Goal: Task Accomplishment & Management: Complete application form

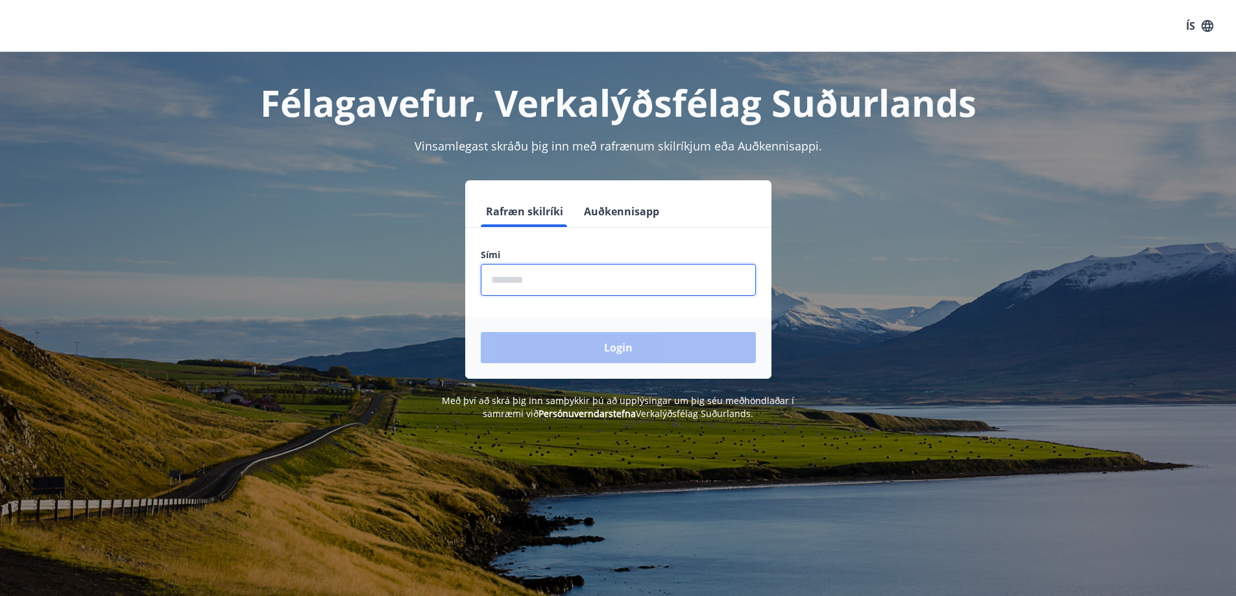
click at [535, 285] on input "phone" at bounding box center [618, 280] width 275 height 32
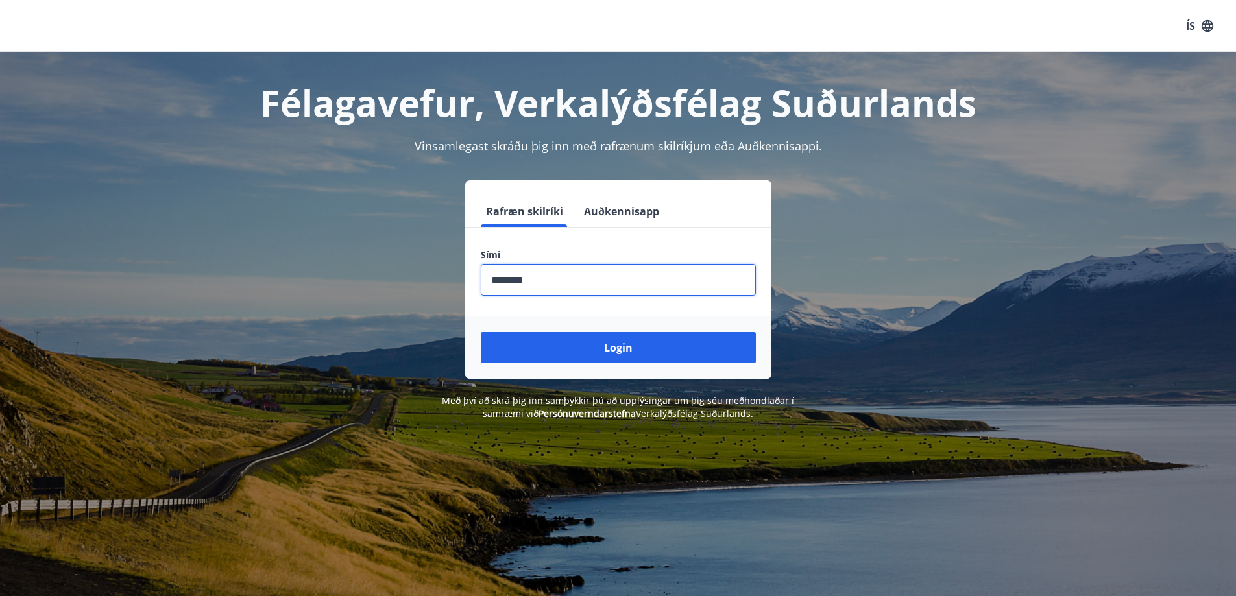
type input "********"
click at [481, 332] on button "Login" at bounding box center [618, 347] width 275 height 31
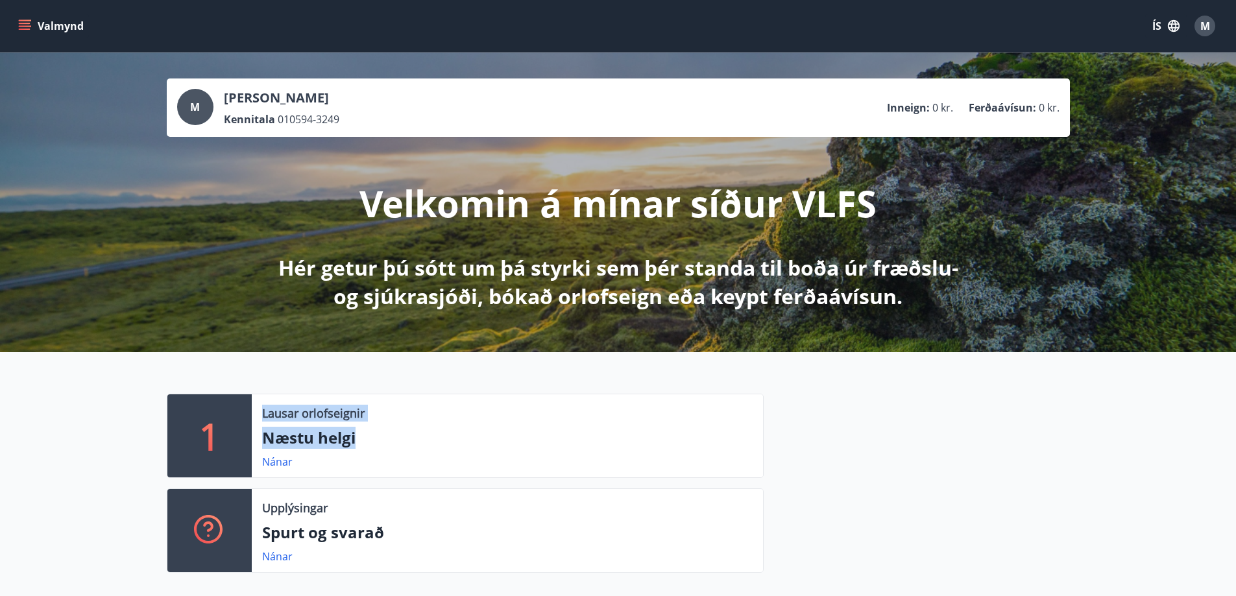
drag, startPoint x: 362, startPoint y: 438, endPoint x: 264, endPoint y: 407, distance: 103.0
click at [264, 407] on div "Lausar orlofseignir Næstu helgi Nánar" at bounding box center [507, 435] width 511 height 83
click at [104, 422] on div "1 Lausar orlofseignir Næstu helgi Nánar Upplýsingar Spurt og svarað Nánar" at bounding box center [618, 478] width 1236 height 252
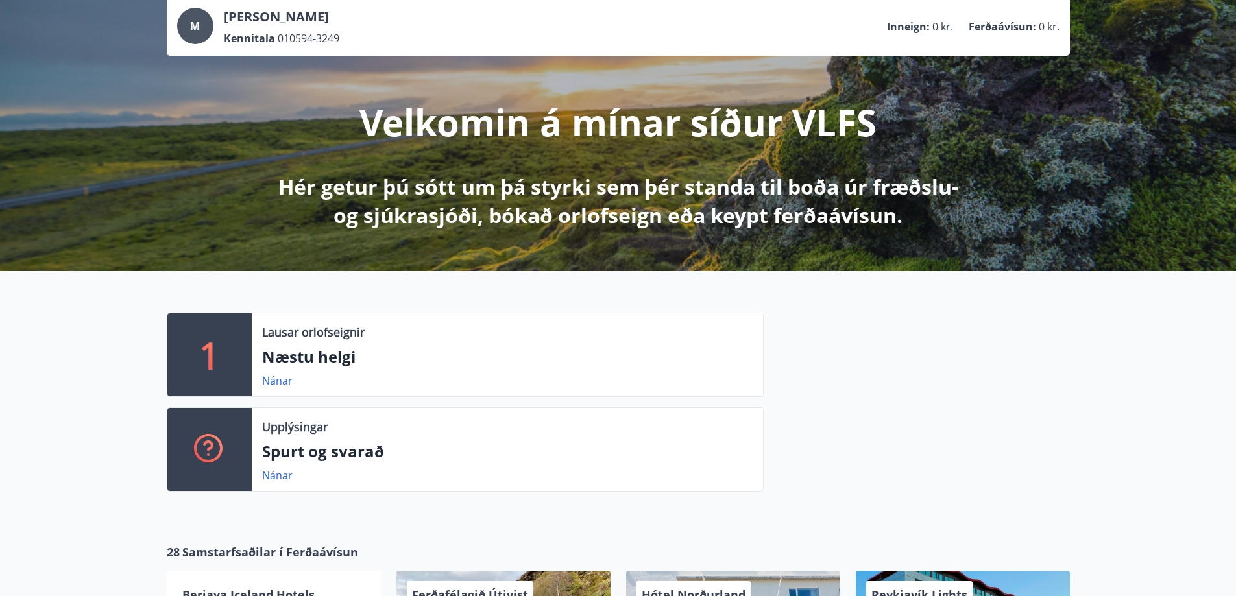
scroll to position [130, 0]
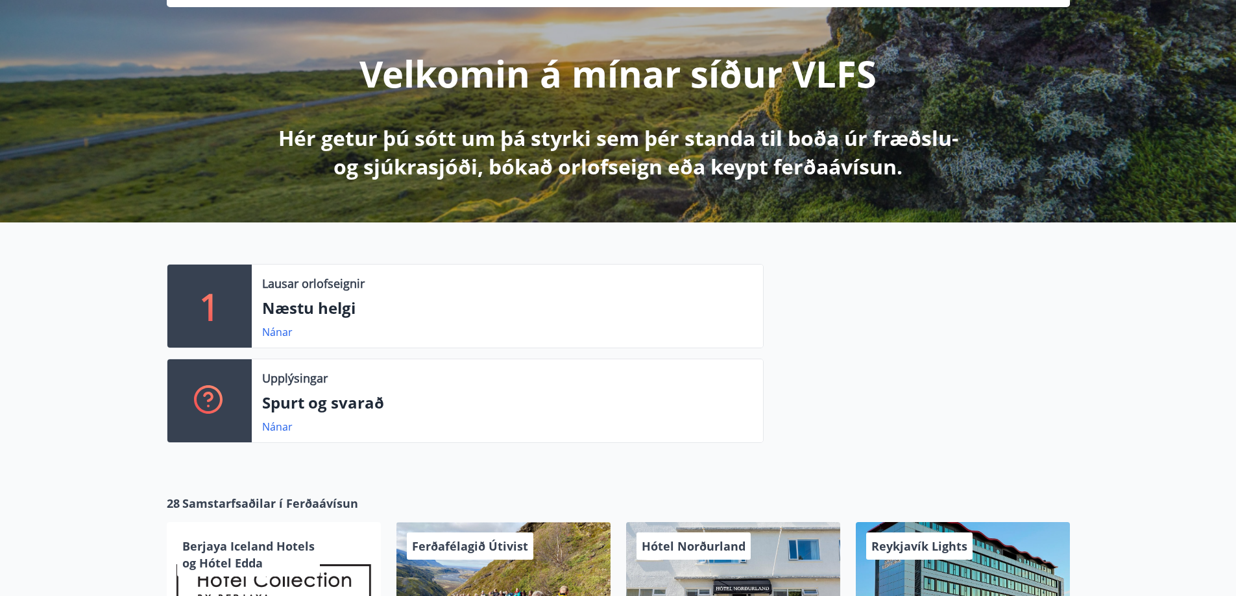
click at [292, 311] on p "Næstu helgi" at bounding box center [507, 308] width 490 height 22
drag, startPoint x: 316, startPoint y: 337, endPoint x: 262, endPoint y: 329, distance: 54.4
click at [262, 329] on div "Nánar" at bounding box center [507, 332] width 490 height 16
click at [59, 320] on div "1 Lausar orlofseignir Næstu helgi Nánar Upplýsingar Spurt og svarað Nánar" at bounding box center [618, 348] width 1236 height 252
click at [270, 328] on link "Nánar" at bounding box center [277, 332] width 30 height 14
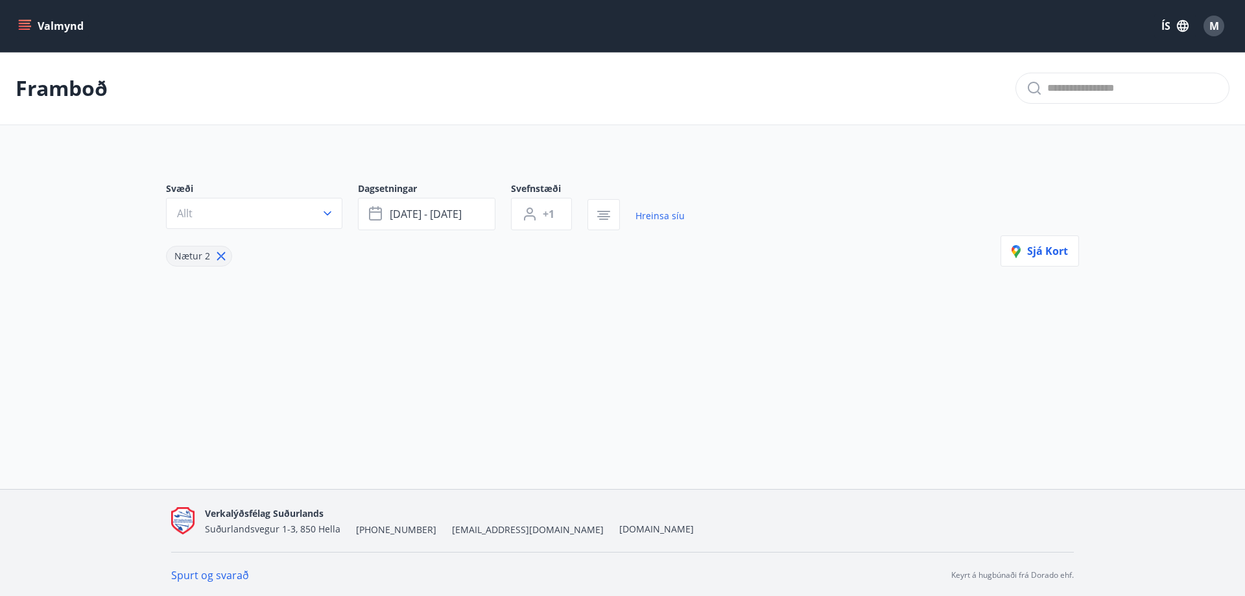
type input "*"
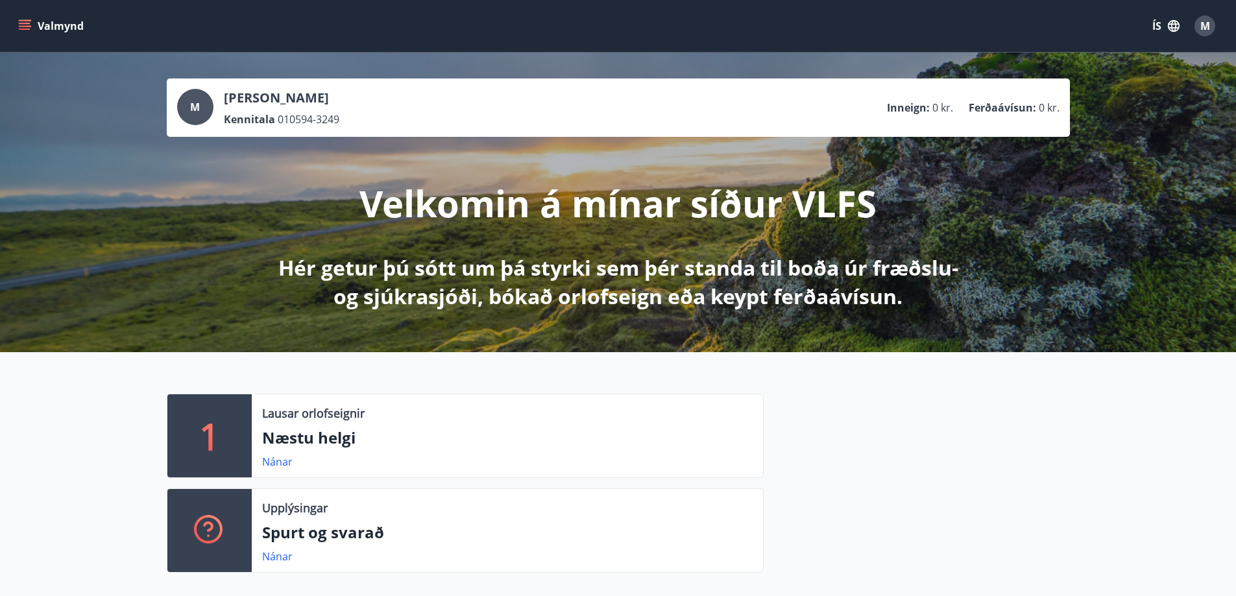
click at [74, 19] on button "Valmynd" at bounding box center [52, 25] width 73 height 23
click at [1076, 464] on div "1 Lausar orlofseignir Næstu helgi Nánar Upplýsingar Spurt og svarað Nánar" at bounding box center [618, 488] width 934 height 189
click at [1155, 21] on button "ÍS" at bounding box center [1166, 25] width 42 height 23
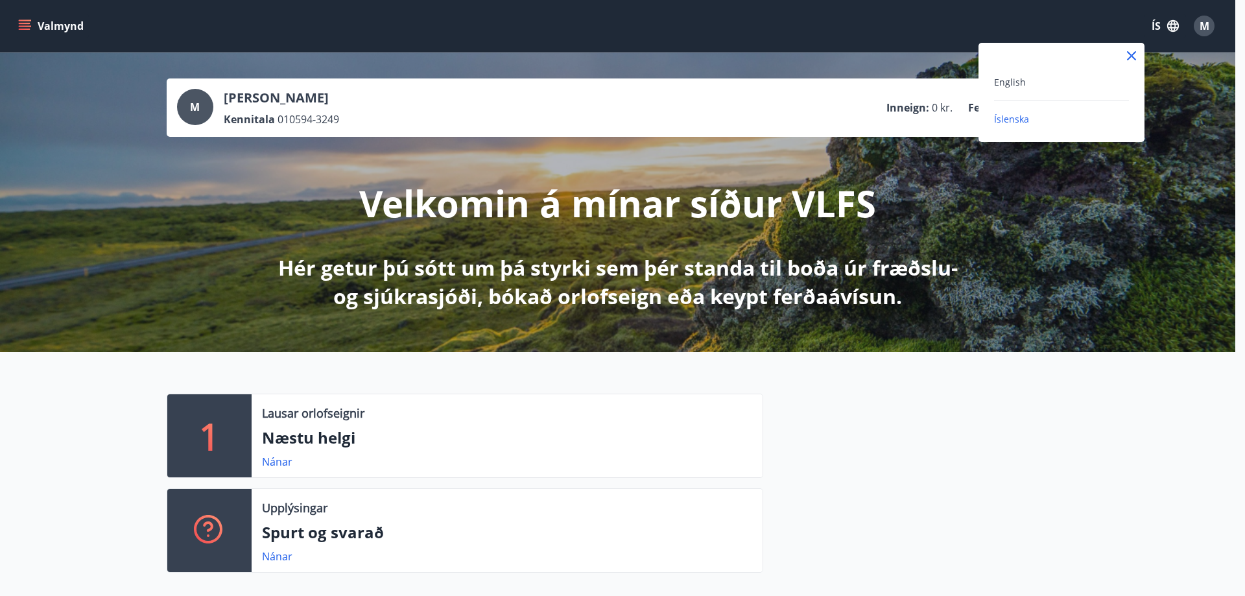
click at [1025, 81] on div "English" at bounding box center [1061, 82] width 135 height 16
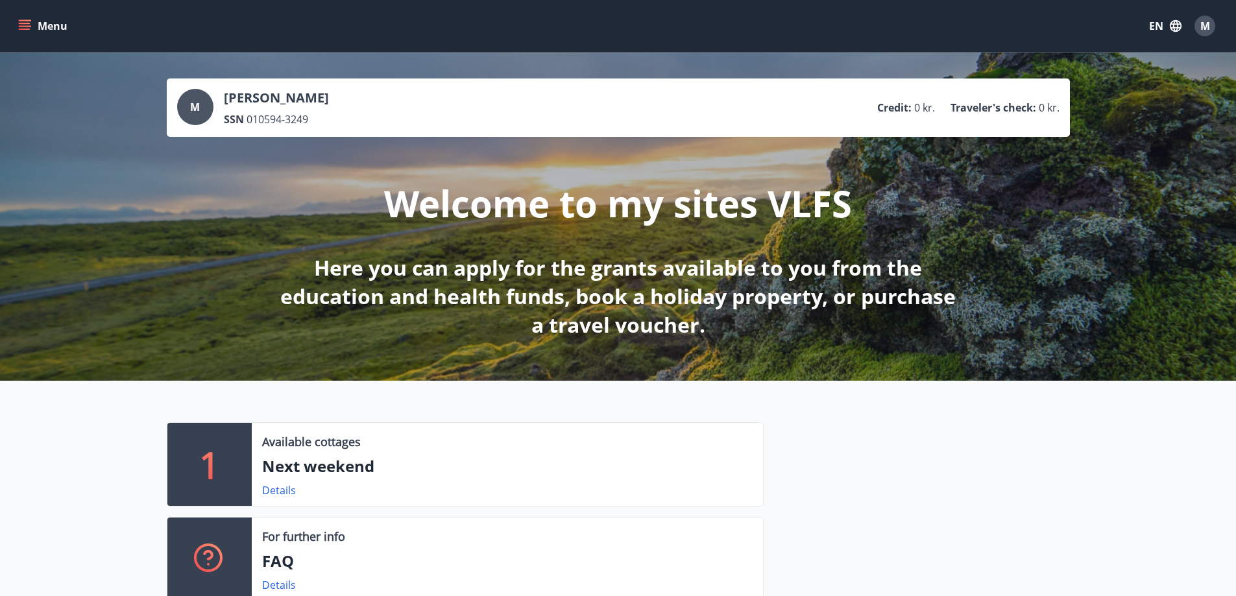
click at [42, 26] on button "Menu" at bounding box center [44, 25] width 57 height 23
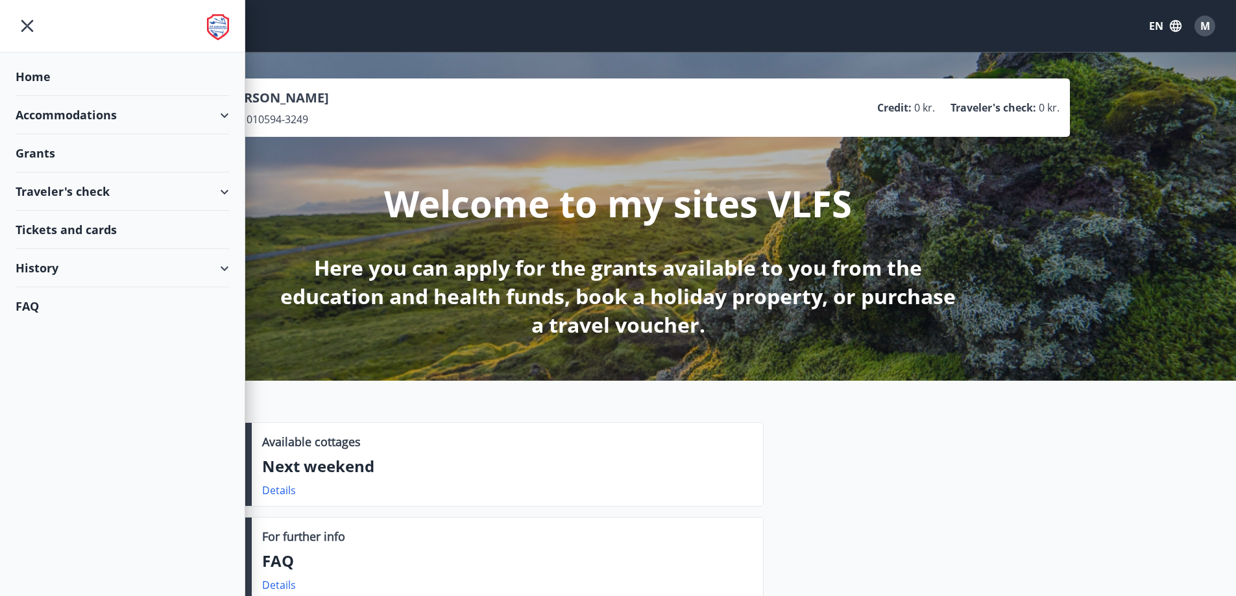
click at [217, 113] on div "Accommodations" at bounding box center [122, 115] width 213 height 38
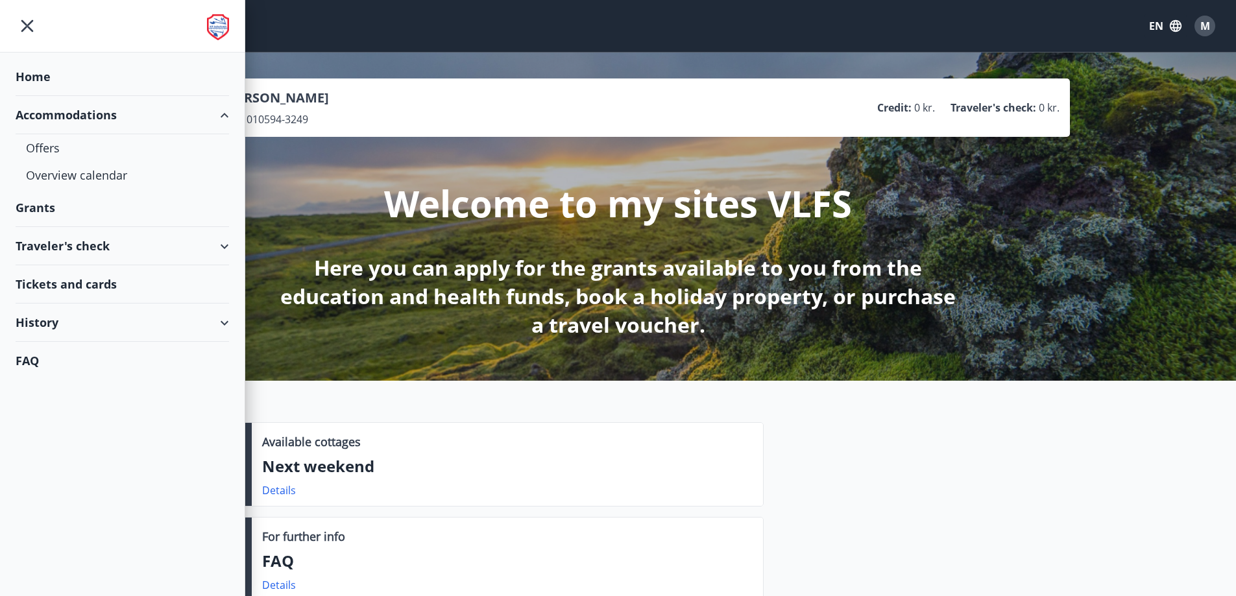
click at [224, 114] on div "Accommodations" at bounding box center [122, 115] width 213 height 38
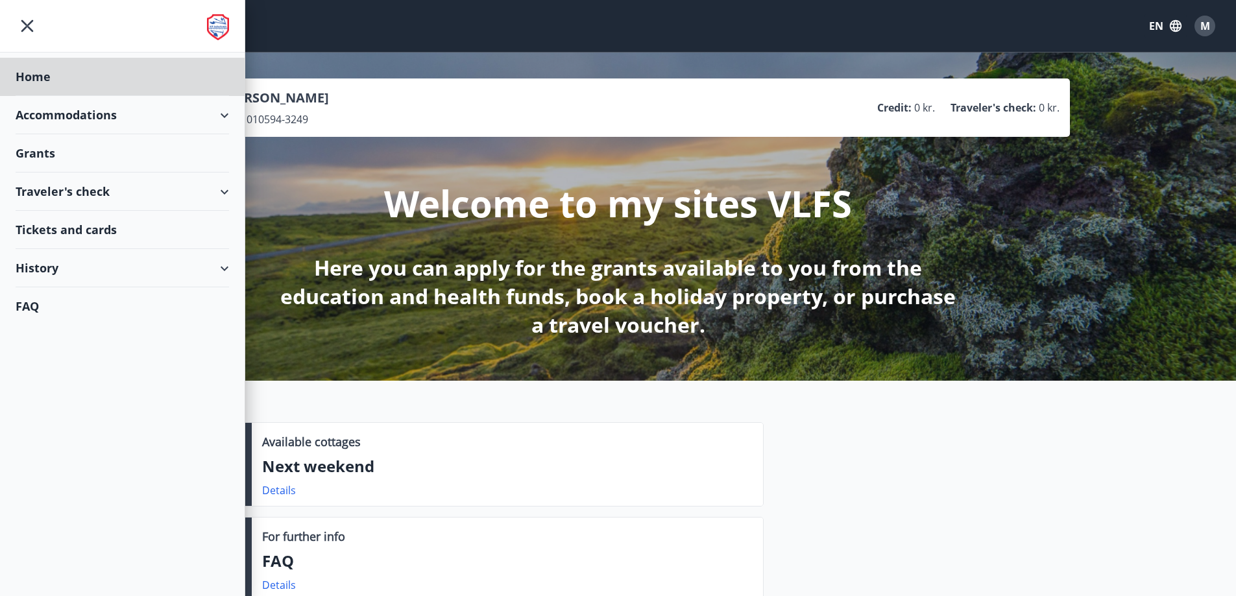
click at [207, 150] on div "Grants" at bounding box center [122, 153] width 213 height 38
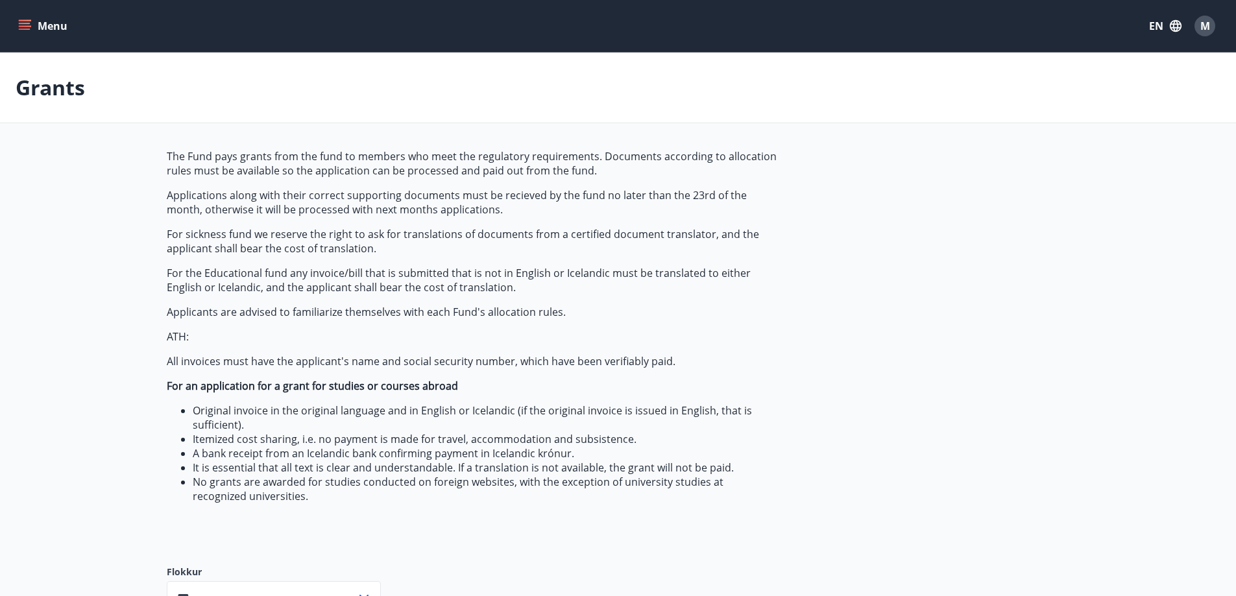
click at [1149, 23] on button "EN" at bounding box center [1165, 25] width 43 height 23
click at [1012, 115] on span "Íslenska" at bounding box center [1010, 119] width 35 height 12
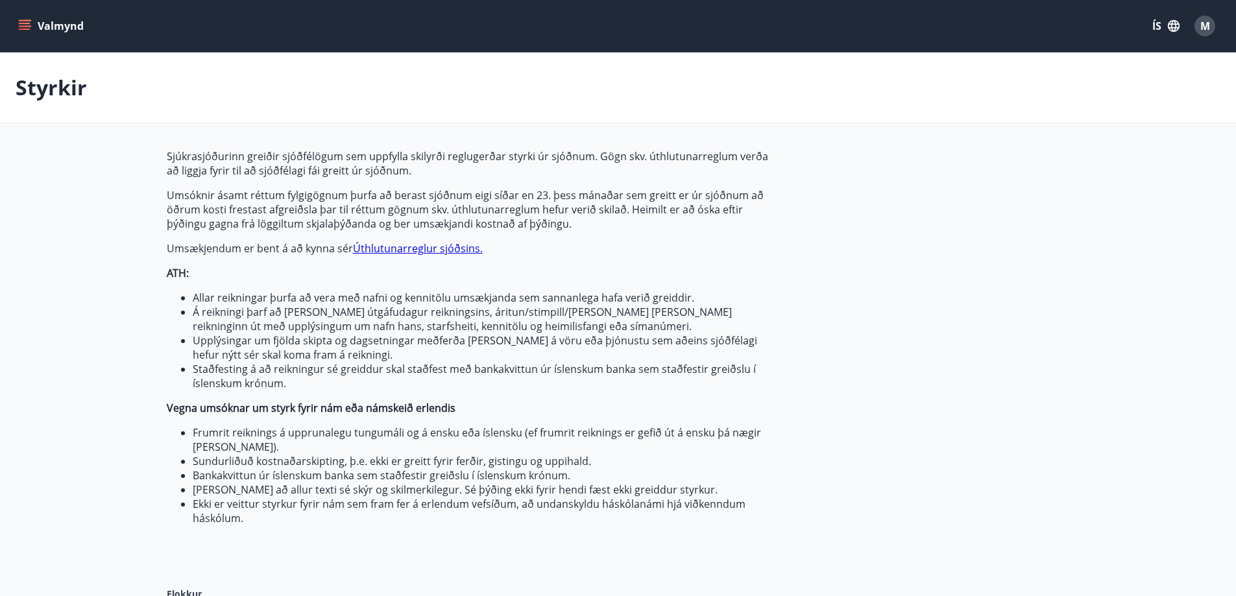
scroll to position [389, 0]
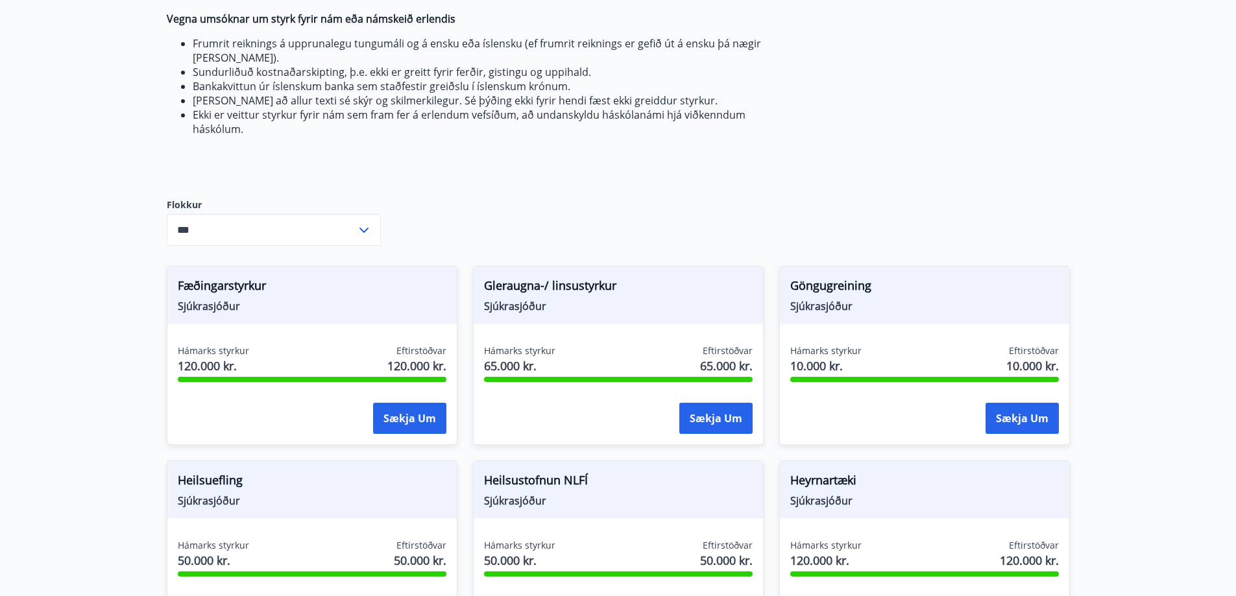
click at [278, 238] on input "***" at bounding box center [261, 230] width 189 height 32
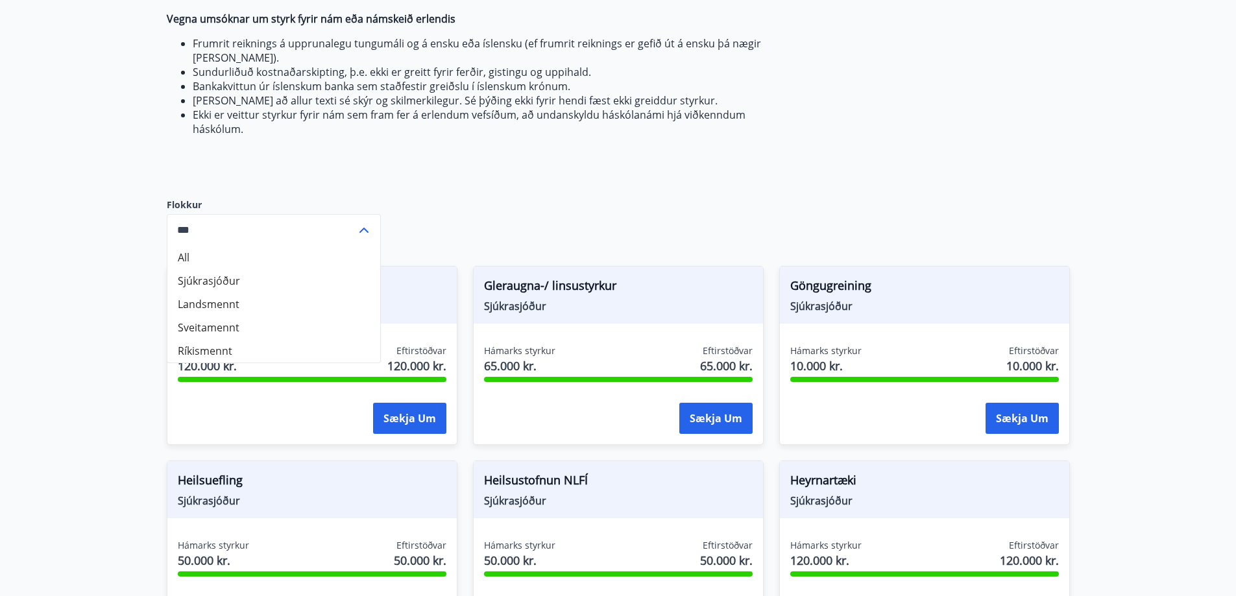
click at [230, 305] on li "Landsmennt" at bounding box center [273, 304] width 213 height 23
type input "**********"
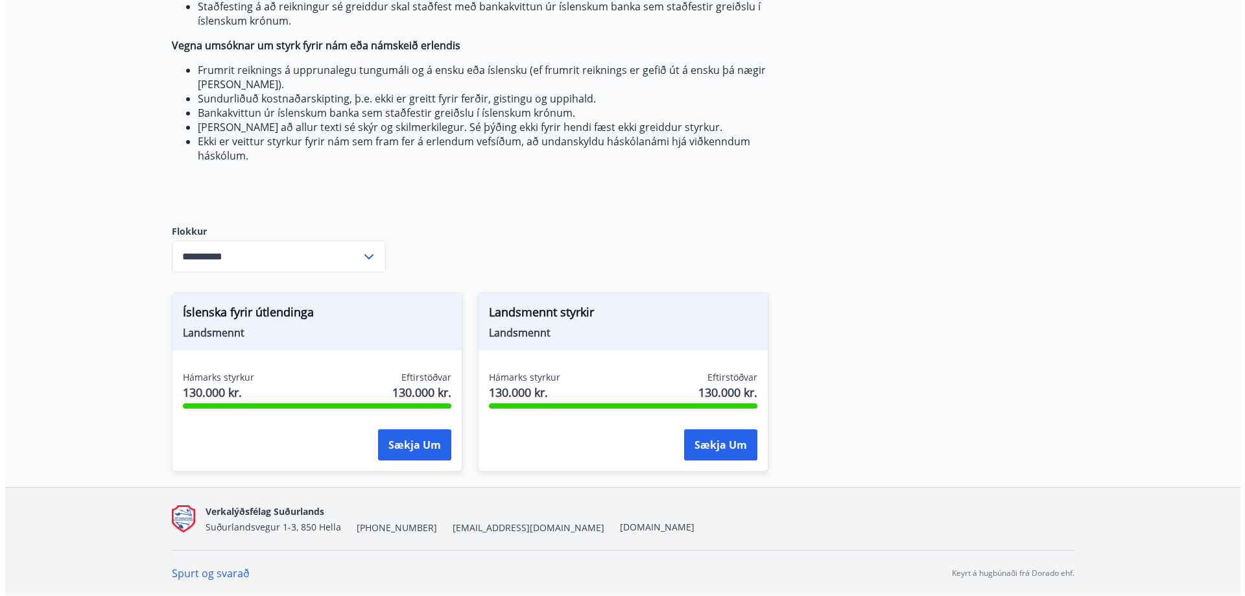
scroll to position [363, 0]
drag, startPoint x: 333, startPoint y: 311, endPoint x: 158, endPoint y: 314, distance: 174.5
click at [158, 314] on div "Íslenska fyrir útlendinga Landsmennt Hámarks styrkur 130.000 kr. Eftirstöðvar 1…" at bounding box center [304, 374] width 306 height 195
click at [1098, 126] on main "Styrkir Sjúkrasjóðurinn greiðir sjóðfélögum sem uppfylla skilyrði reglugerðar s…" at bounding box center [618, 88] width 1236 height 797
drag, startPoint x: 593, startPoint y: 313, endPoint x: 489, endPoint y: 310, distance: 103.8
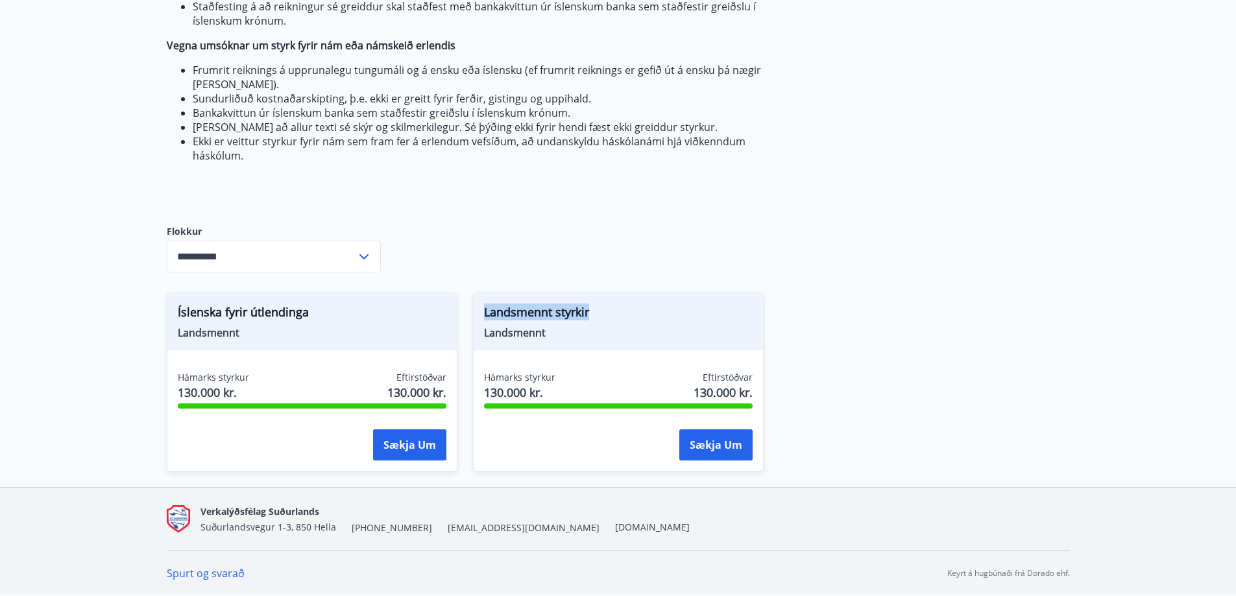
click at [481, 307] on div "Landsmennt styrkir Landsmennt" at bounding box center [617, 321] width 289 height 57
click at [905, 191] on div "**********" at bounding box center [618, 137] width 903 height 701
click at [418, 444] on button "Sækja um" at bounding box center [409, 444] width 73 height 31
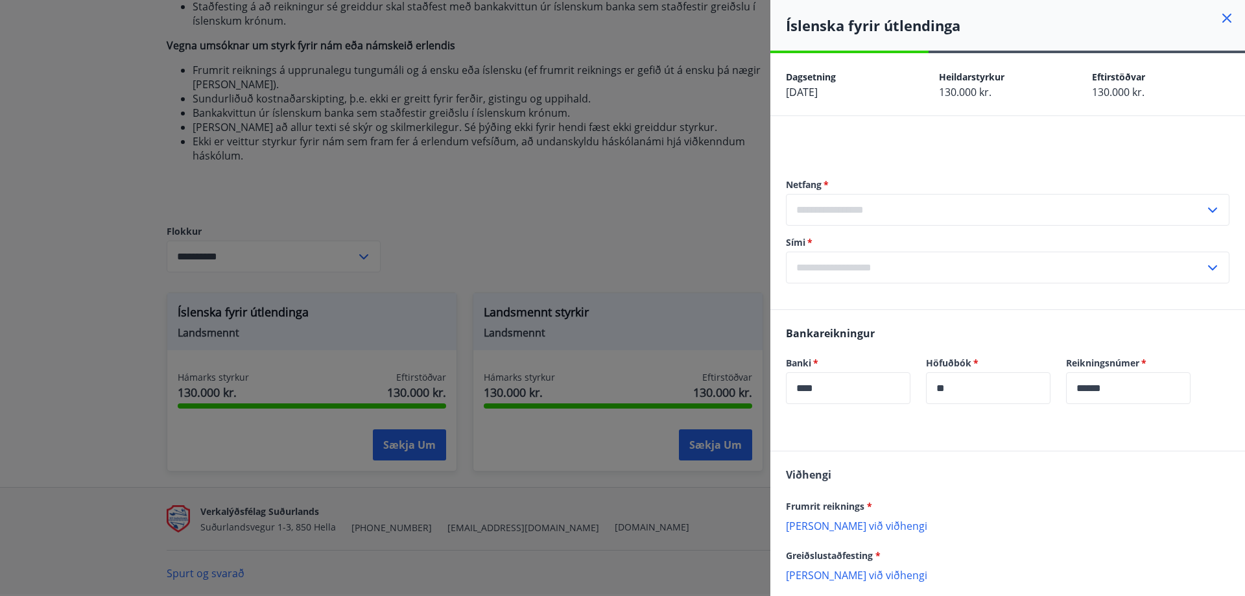
click at [926, 200] on input "text" at bounding box center [995, 210] width 419 height 32
click at [870, 240] on li "Skrá nýtt netfang" at bounding box center [1008, 237] width 442 height 23
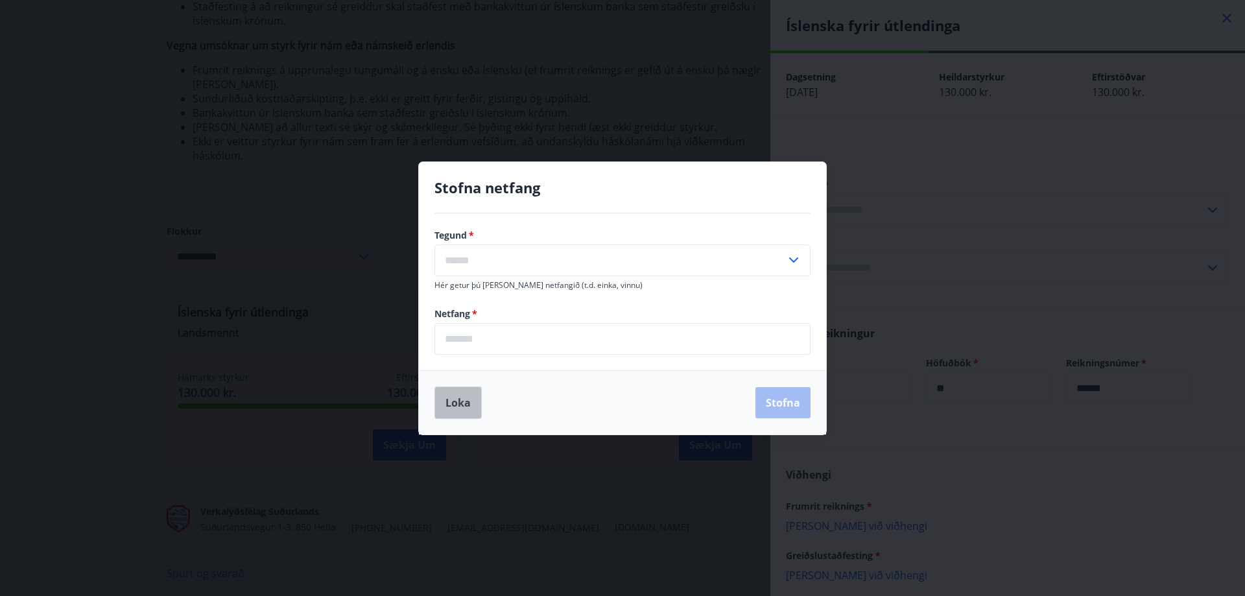
click at [448, 405] on button "Loka" at bounding box center [458, 403] width 47 height 32
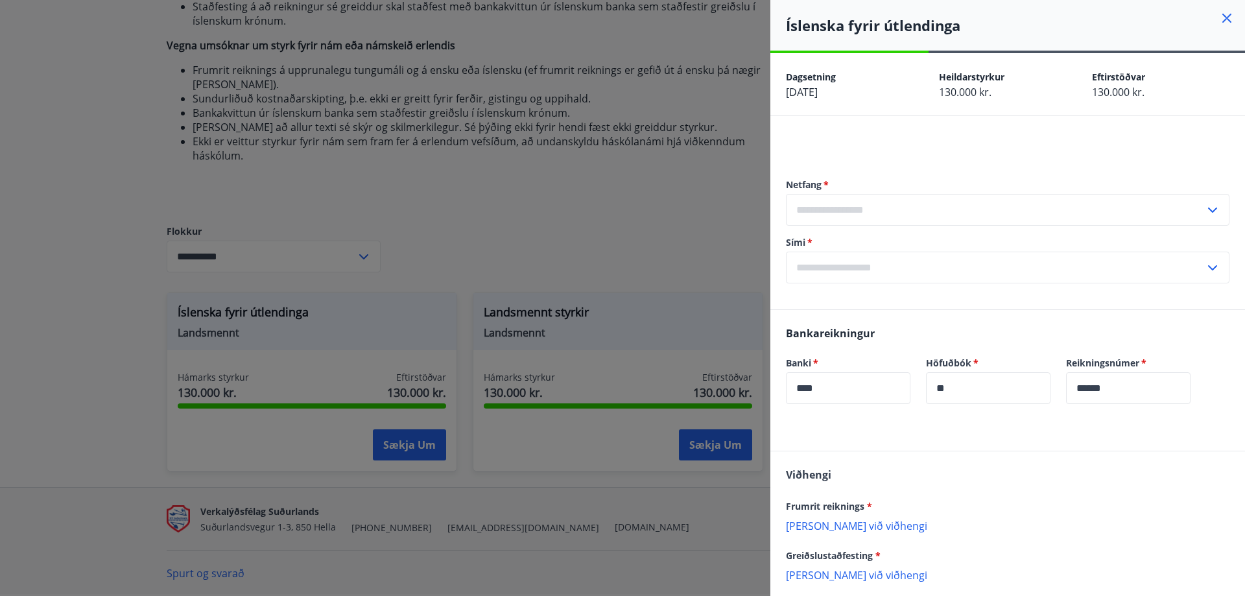
click at [864, 218] on input "text" at bounding box center [995, 210] width 419 height 32
click at [952, 180] on label "Netfang   *" at bounding box center [1008, 184] width 444 height 13
click at [926, 215] on input "text" at bounding box center [995, 210] width 419 height 32
click at [889, 215] on input "text" at bounding box center [995, 210] width 419 height 32
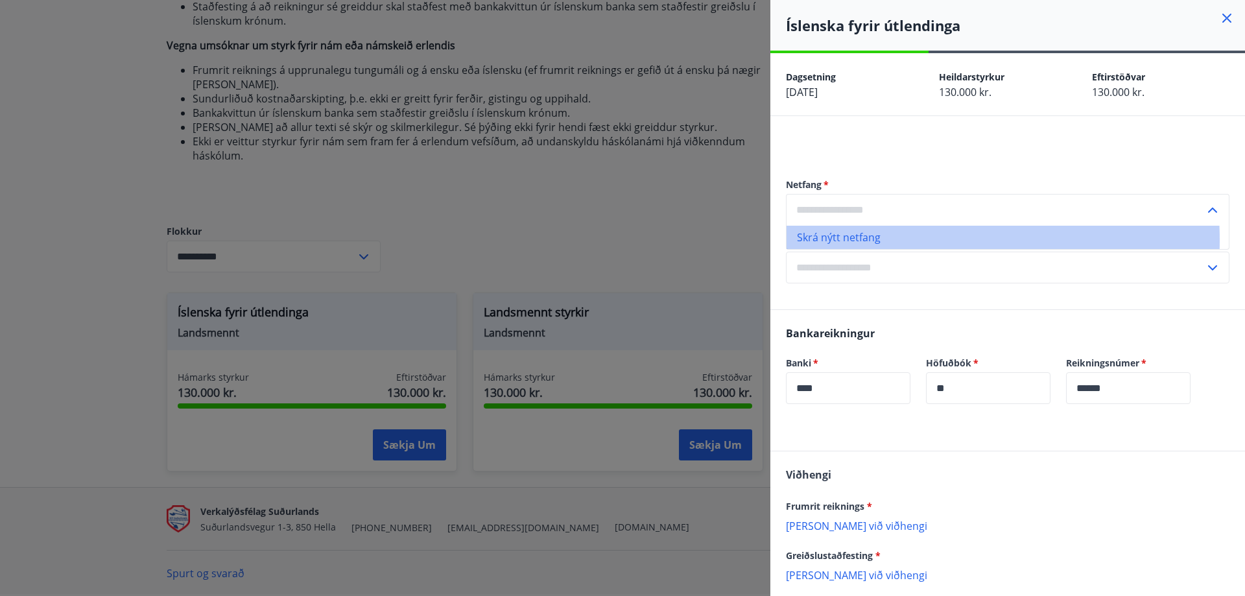
click at [864, 240] on li "Skrá nýtt netfang" at bounding box center [1008, 237] width 442 height 23
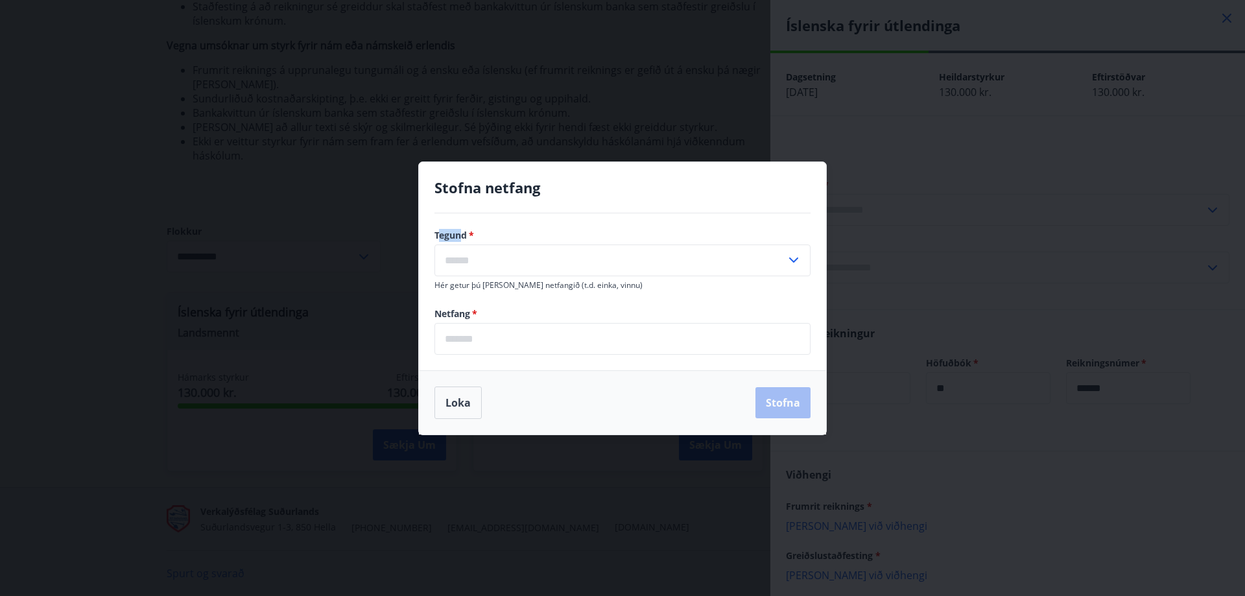
drag, startPoint x: 438, startPoint y: 232, endPoint x: 462, endPoint y: 232, distance: 24.0
click at [462, 232] on label "Tegund   *" at bounding box center [623, 235] width 376 height 13
click at [462, 233] on label "Tegund   *" at bounding box center [623, 235] width 376 height 13
drag, startPoint x: 433, startPoint y: 234, endPoint x: 469, endPoint y: 234, distance: 35.7
click at [469, 234] on div "Tegund   * ​ Hér getur þú merkt netfangið (t.d. einka, vinnu) Netfang   * ​" at bounding box center [622, 291] width 407 height 157
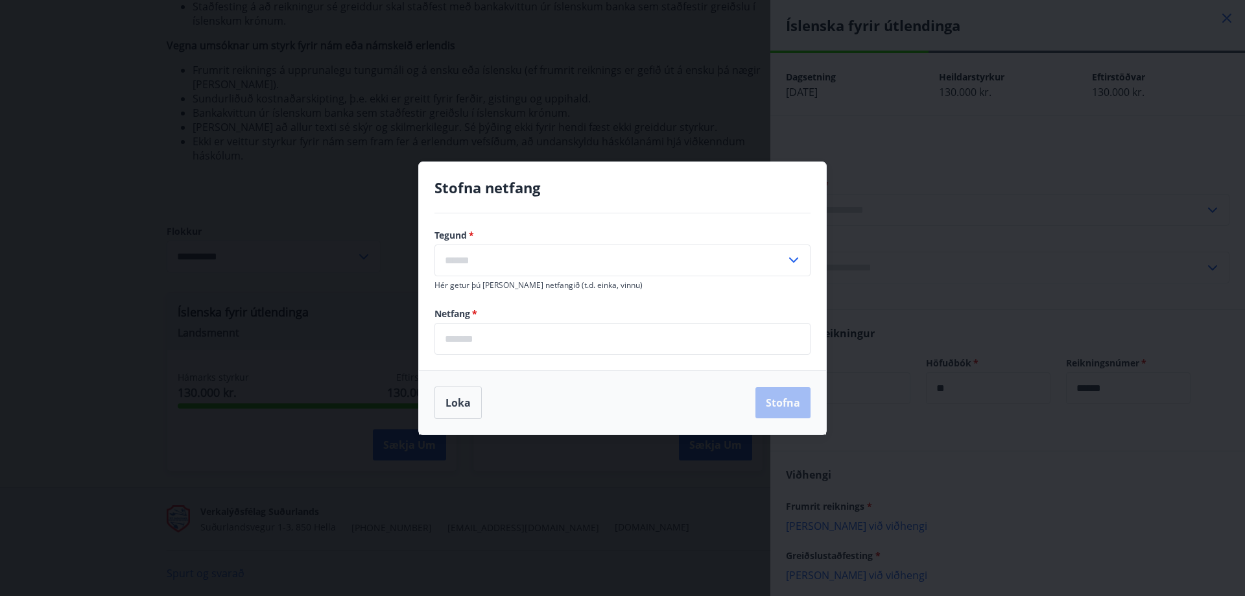
drag, startPoint x: 745, startPoint y: 191, endPoint x: 702, endPoint y: 232, distance: 59.6
click at [745, 191] on h4 "Stofna netfang" at bounding box center [623, 187] width 376 height 19
click at [711, 256] on input "text" at bounding box center [611, 261] width 352 height 32
click at [488, 292] on li "Heima" at bounding box center [622, 287] width 375 height 23
type input "*****"
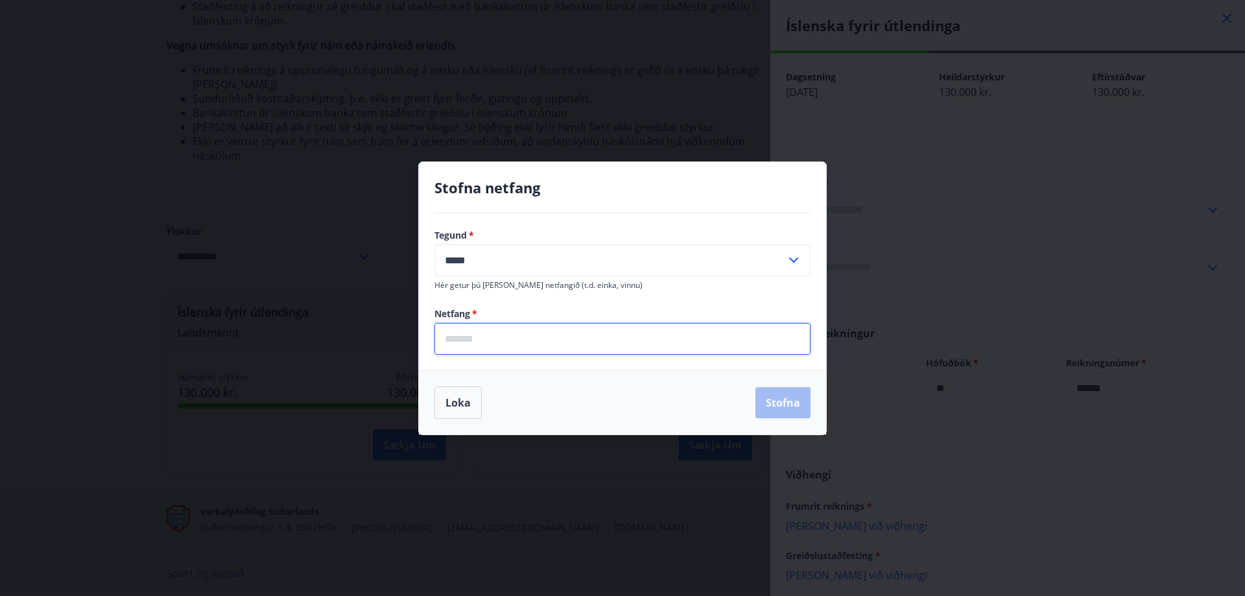
click at [483, 340] on input "email" at bounding box center [623, 339] width 376 height 32
type input "**********"
click at [642, 274] on input "*****" at bounding box center [611, 261] width 352 height 32
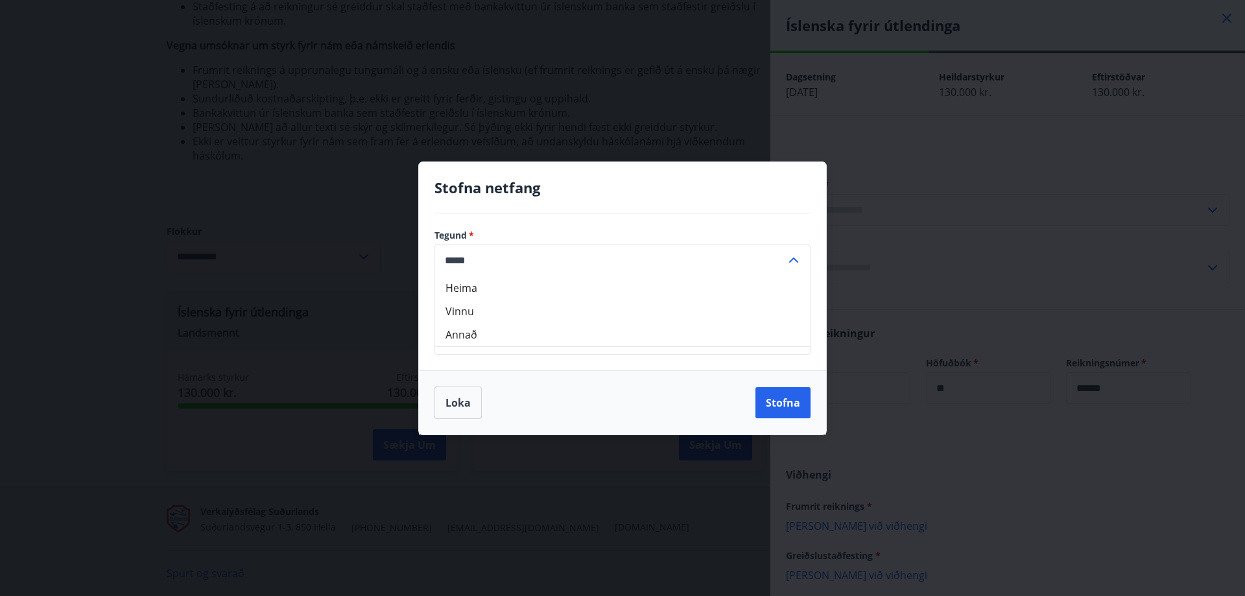
click at [631, 405] on div "Loka Stofna" at bounding box center [623, 403] width 376 height 32
click at [789, 406] on button "Stofna" at bounding box center [783, 402] width 55 height 31
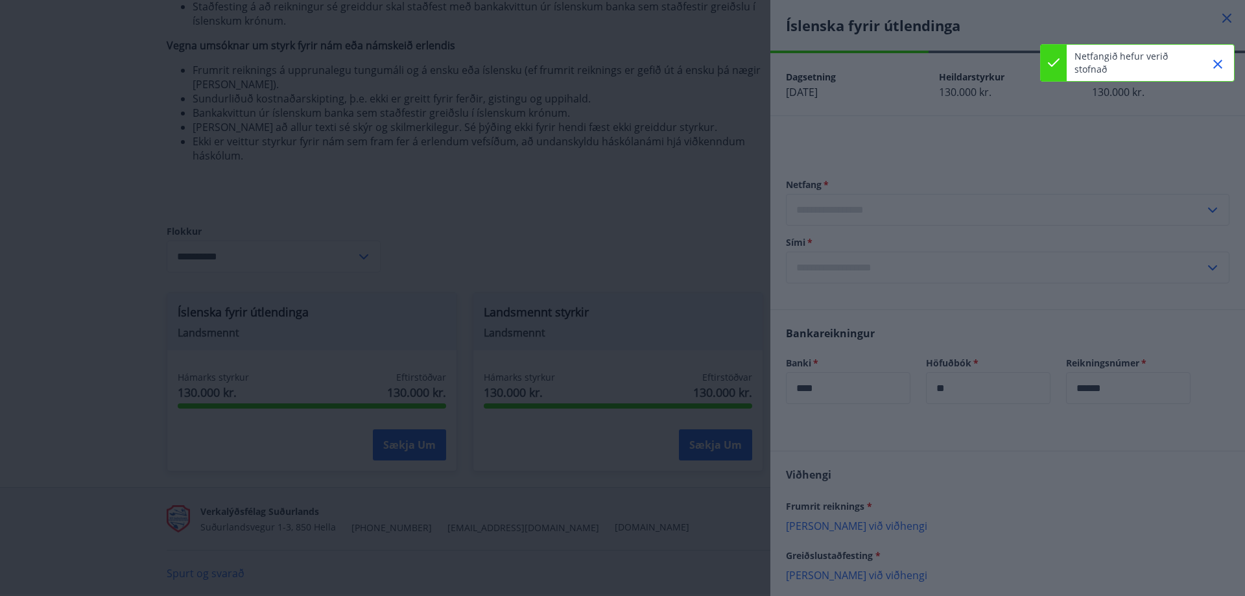
type input "**********"
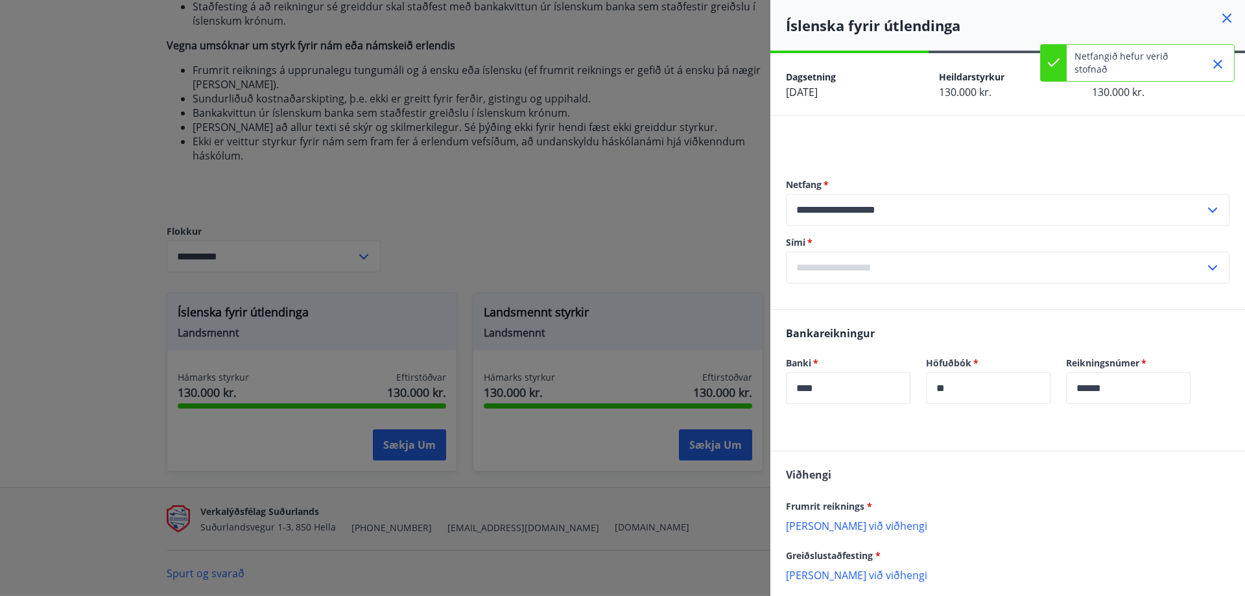
click at [1008, 262] on input "text" at bounding box center [995, 268] width 419 height 32
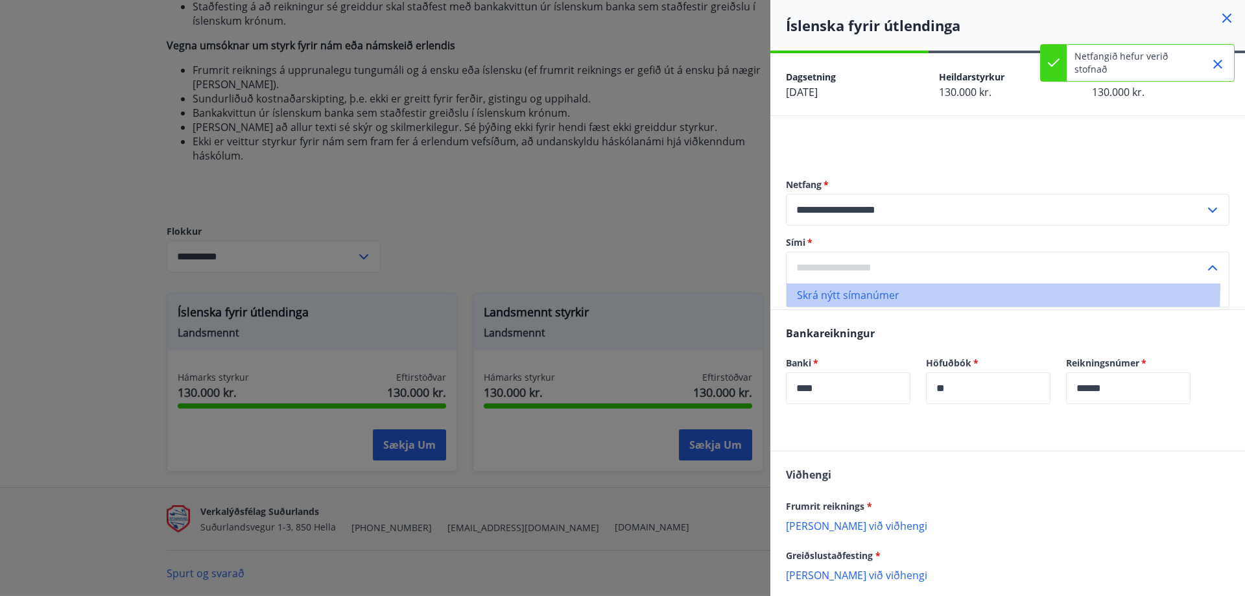
click at [933, 287] on li "Skrá nýtt símanúmer" at bounding box center [1008, 294] width 442 height 23
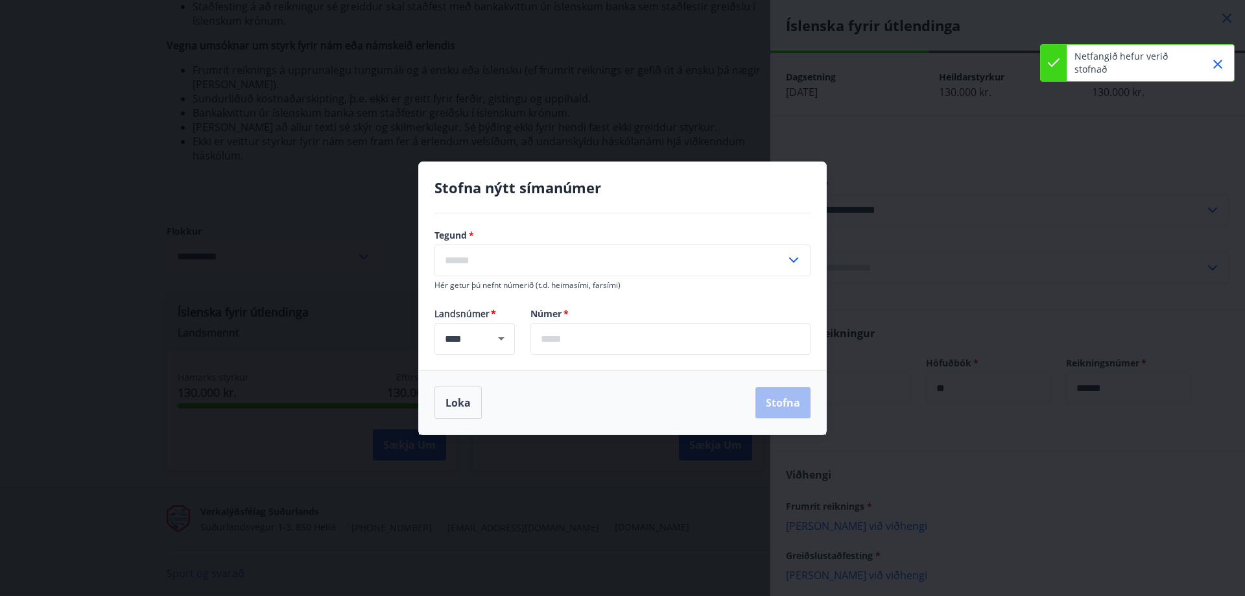
click at [634, 263] on input "text" at bounding box center [611, 261] width 352 height 32
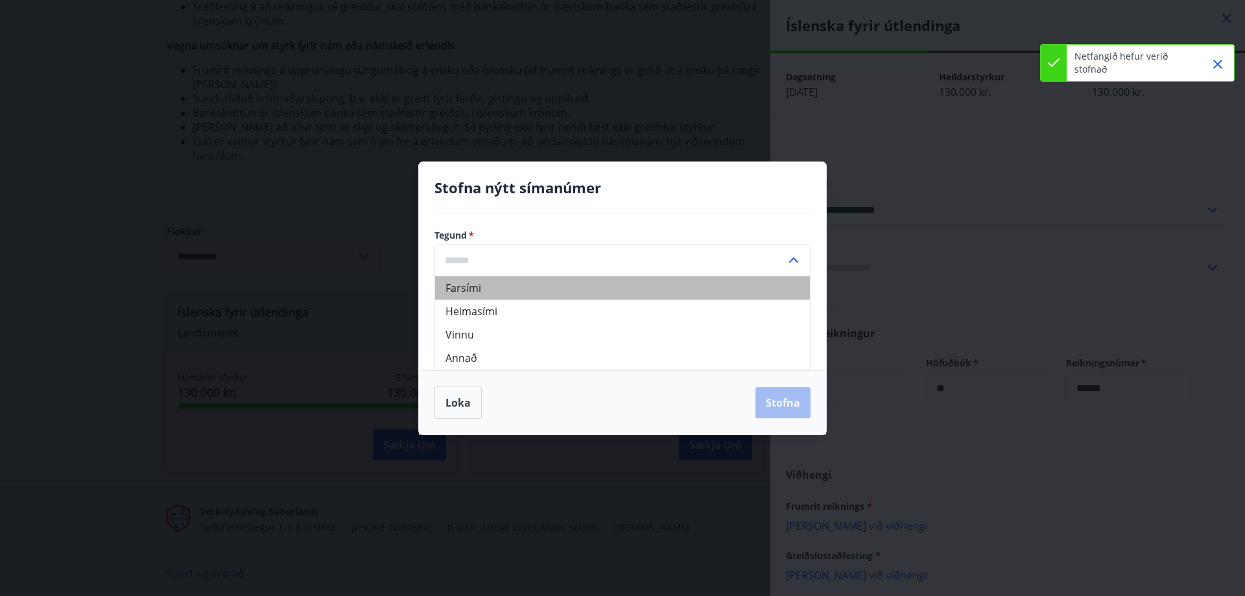
click at [470, 291] on li "Farsími" at bounding box center [622, 287] width 375 height 23
type input "*******"
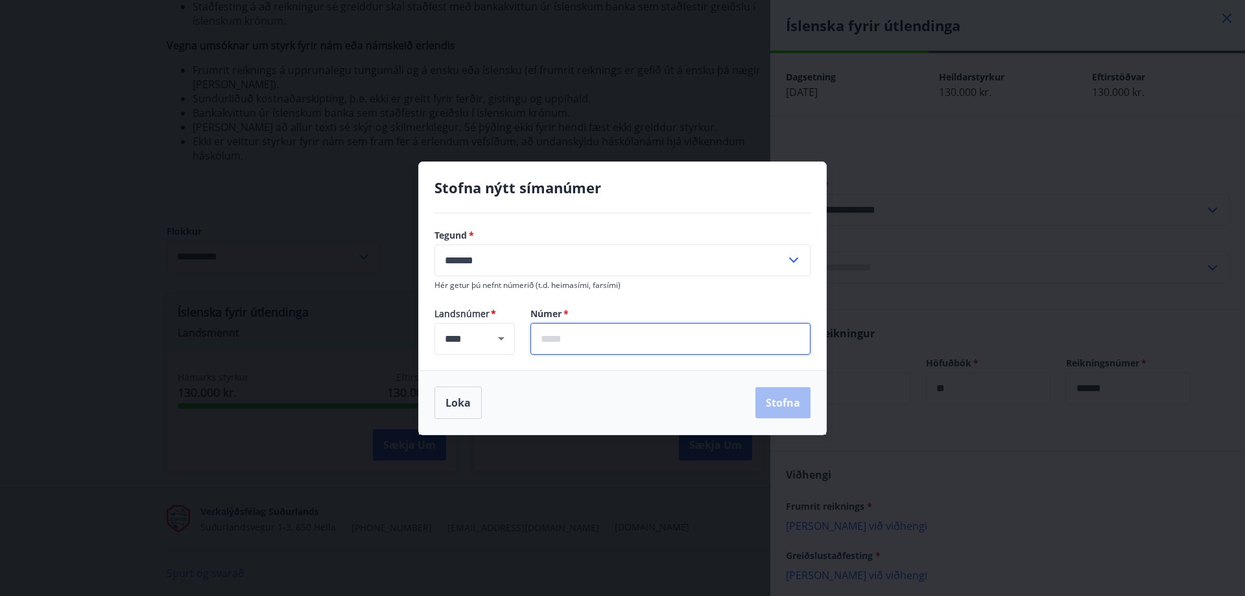
click at [573, 339] on input "text" at bounding box center [671, 339] width 280 height 32
type input "*******"
click at [721, 385] on div "Loka Stofna" at bounding box center [622, 402] width 407 height 64
click at [767, 398] on button "Stofna" at bounding box center [783, 402] width 55 height 31
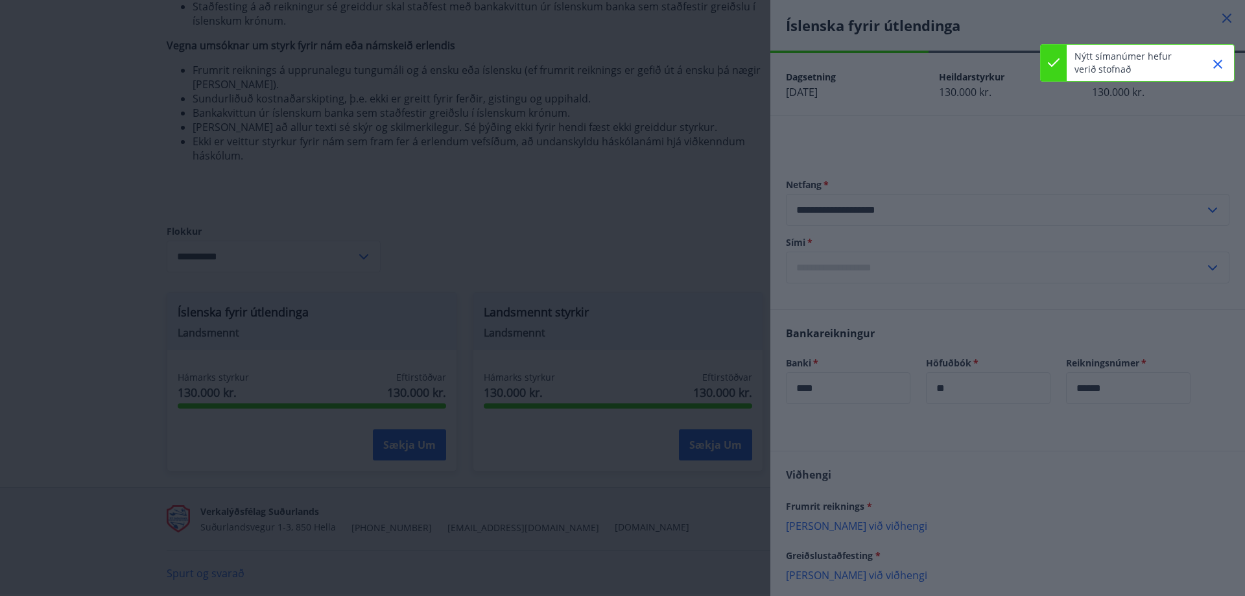
type input "**********"
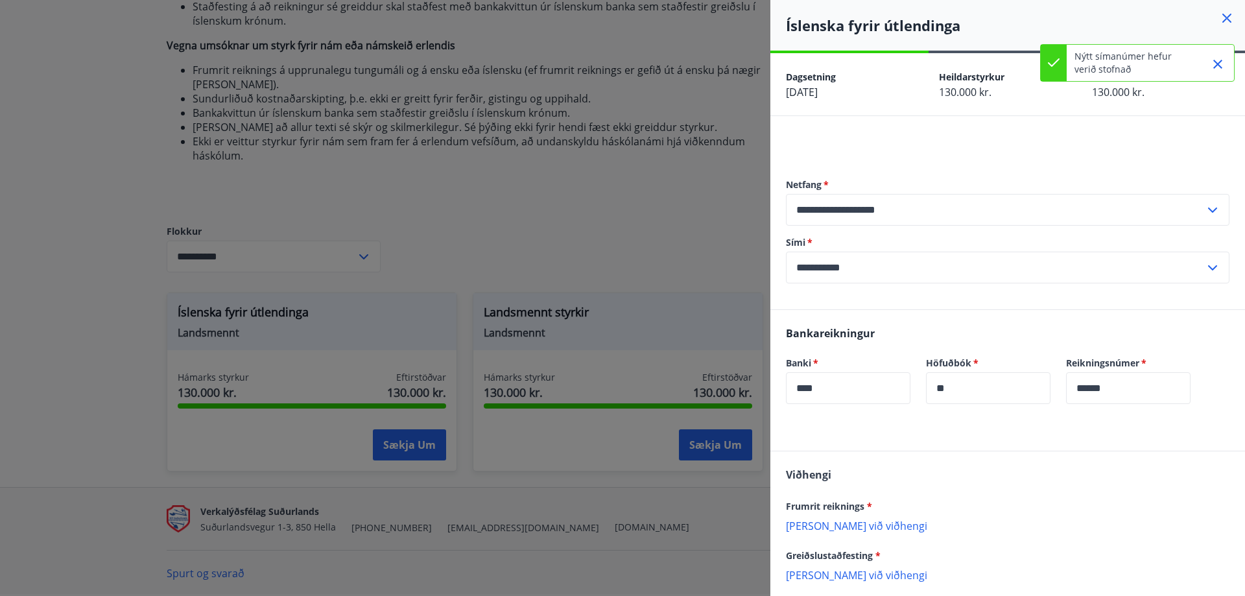
scroll to position [115, 0]
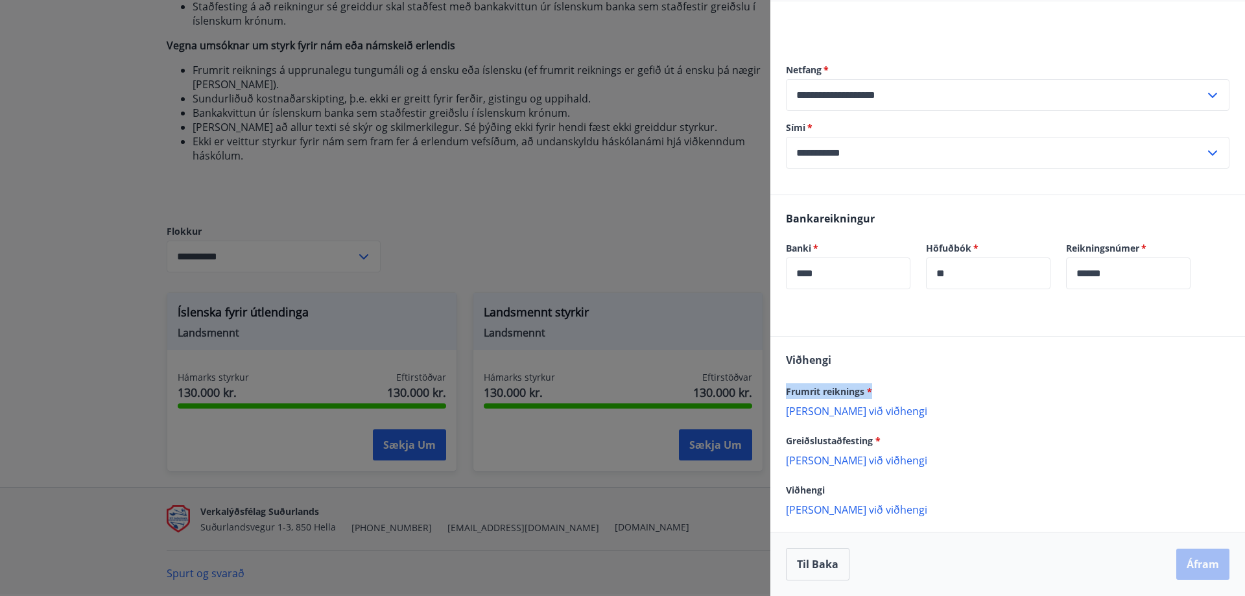
drag, startPoint x: 791, startPoint y: 385, endPoint x: 896, endPoint y: 397, distance: 105.7
click at [922, 390] on div "Frumrit reiknings *" at bounding box center [1008, 391] width 444 height 16
drag, startPoint x: 964, startPoint y: 389, endPoint x: 952, endPoint y: 394, distance: 13.4
click at [964, 389] on div "Frumrit reiknings *" at bounding box center [1008, 391] width 444 height 16
click at [809, 414] on p "Bæta við viðhengi" at bounding box center [1008, 410] width 444 height 13
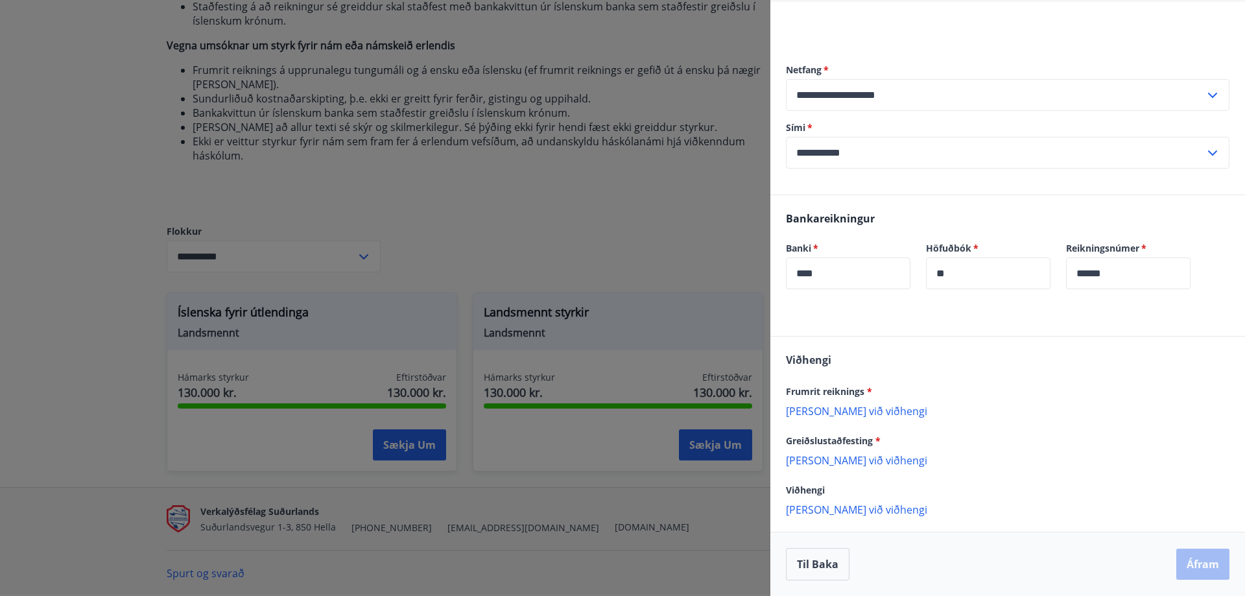
click at [846, 416] on p "Bæta við viðhengi" at bounding box center [1008, 410] width 444 height 13
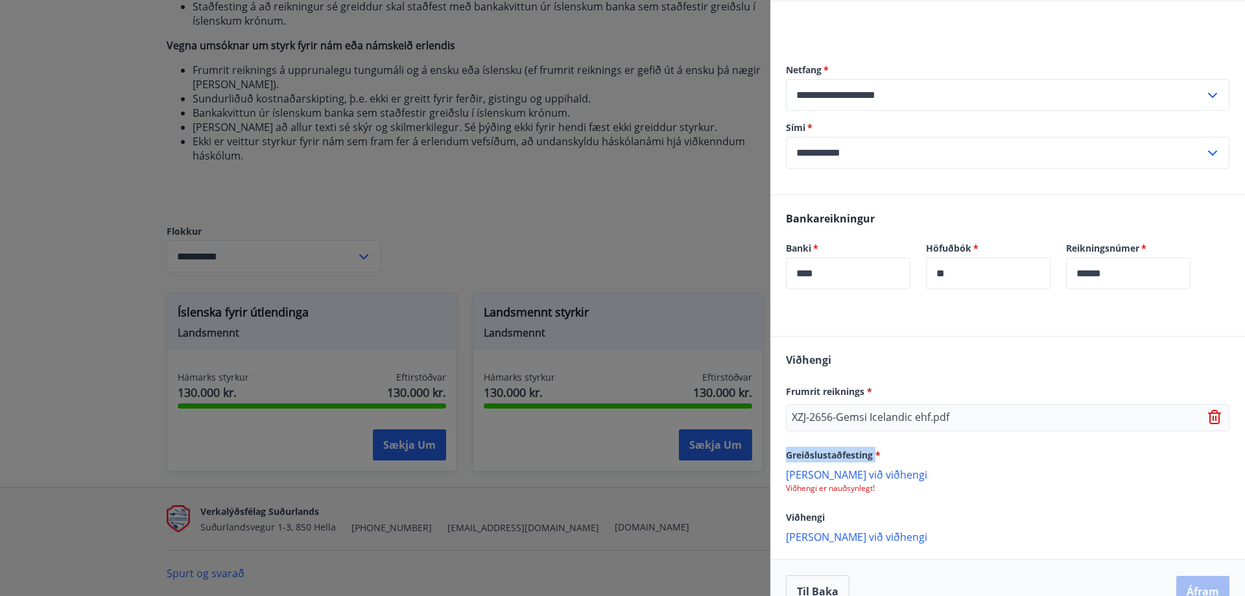
drag, startPoint x: 877, startPoint y: 455, endPoint x: 771, endPoint y: 454, distance: 105.7
click at [771, 454] on div "Viðhengi Frumrit reiknings * XZJ-2656-Gemsi Icelandic ehf.pdf Greiðslustaðfesti…" at bounding box center [1008, 448] width 475 height 222
drag, startPoint x: 988, startPoint y: 527, endPoint x: 874, endPoint y: 521, distance: 114.3
click at [988, 527] on div "Viðhengi Frumrit reiknings * XZJ-2656-Gemsi Icelandic ehf.pdf Greiðslustaðfesti…" at bounding box center [1008, 448] width 475 height 222
click at [836, 473] on p "Bæta við viðhengi" at bounding box center [1008, 474] width 444 height 13
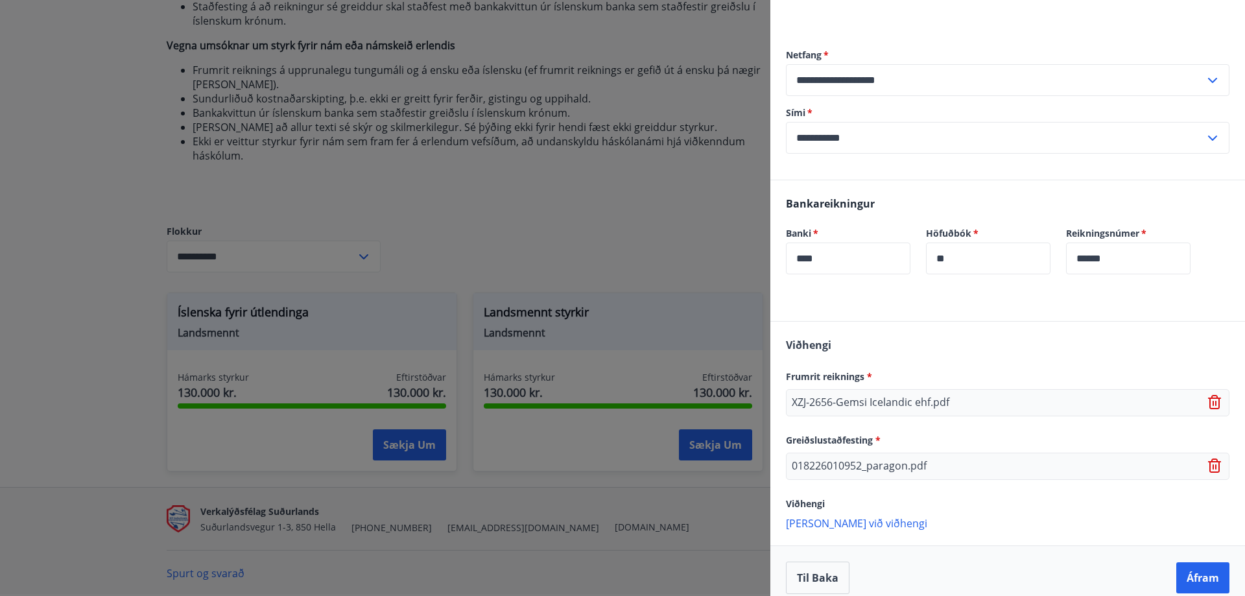
scroll to position [143, 0]
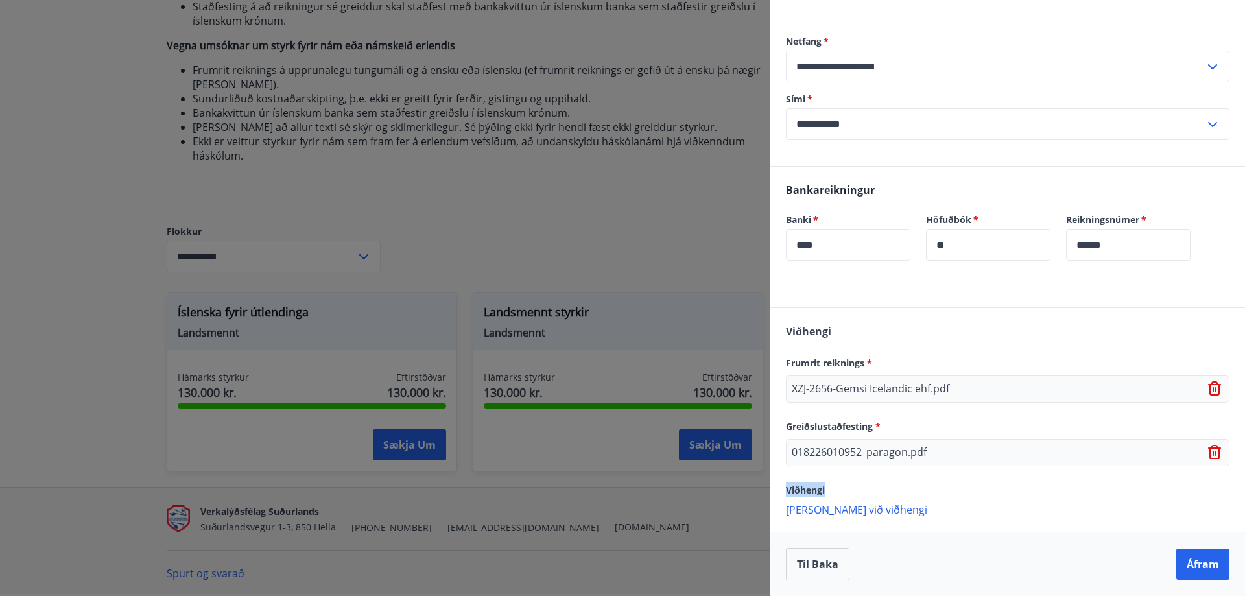
drag, startPoint x: 833, startPoint y: 488, endPoint x: 794, endPoint y: 488, distance: 38.9
click at [785, 488] on div "Viðhengi Frumrit reiknings * XZJ-2656-Gemsi Icelandic ehf.pdf Greiðslustaðfesti…" at bounding box center [1008, 419] width 475 height 223
click at [989, 478] on div "Viðhengi Frumrit reiknings * XZJ-2656-Gemsi Icelandic ehf.pdf Greiðslustaðfesti…" at bounding box center [1008, 419] width 475 height 223
click at [1201, 569] on button "Áfram" at bounding box center [1203, 564] width 53 height 31
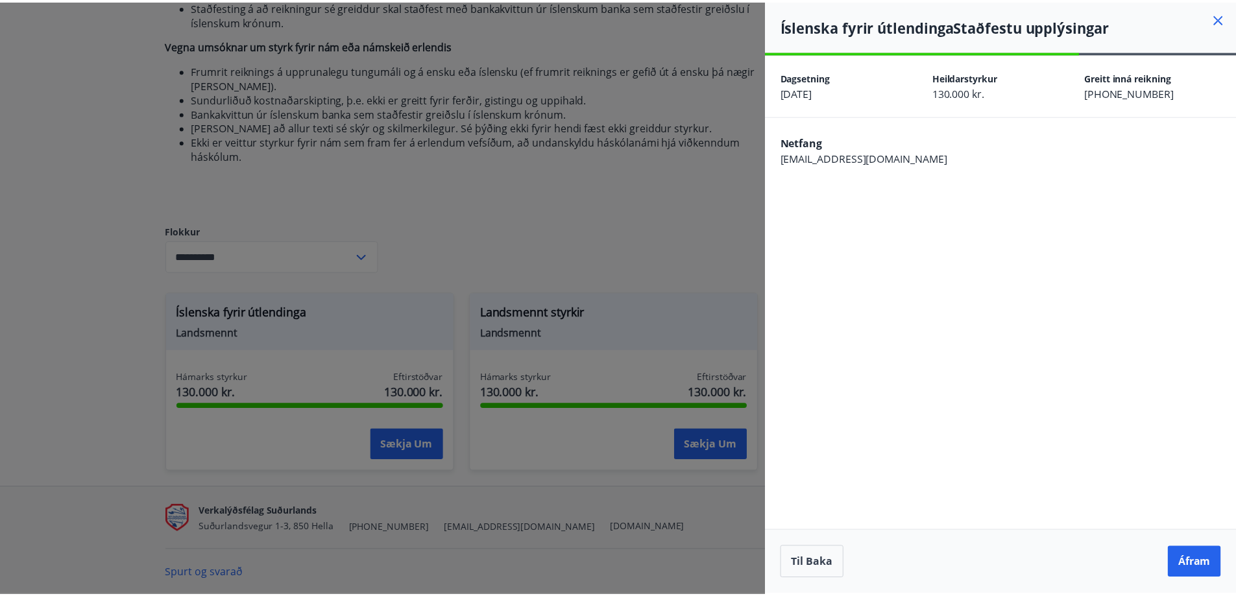
scroll to position [0, 0]
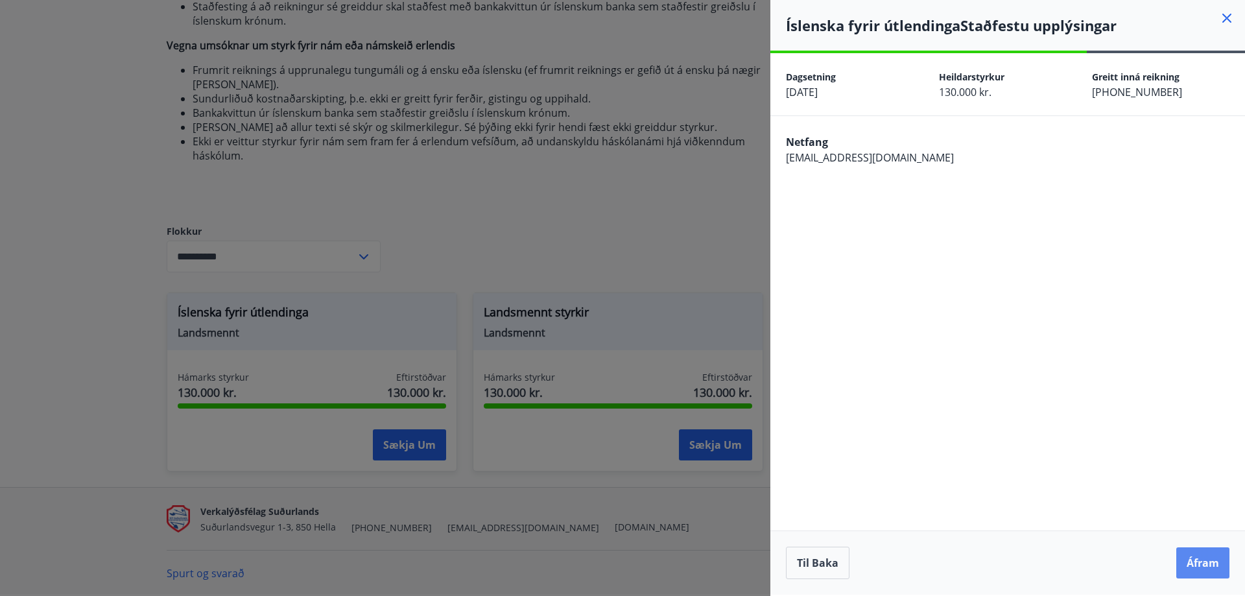
click at [1226, 569] on button "Áfram" at bounding box center [1203, 562] width 53 height 31
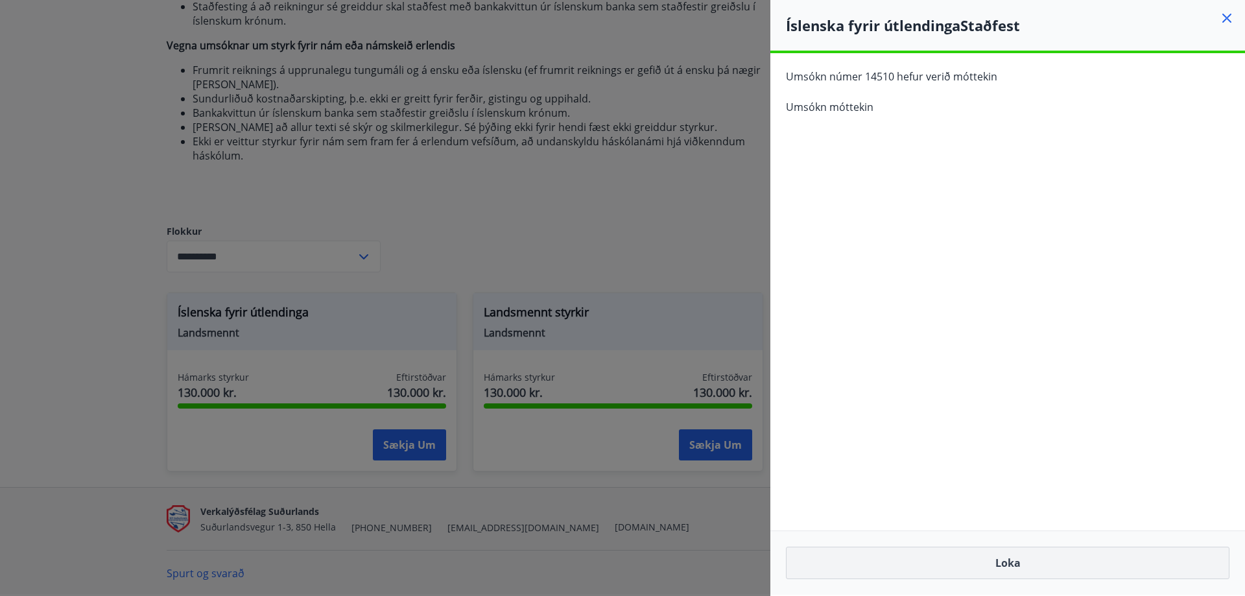
click at [981, 565] on button "Loka" at bounding box center [1008, 563] width 444 height 32
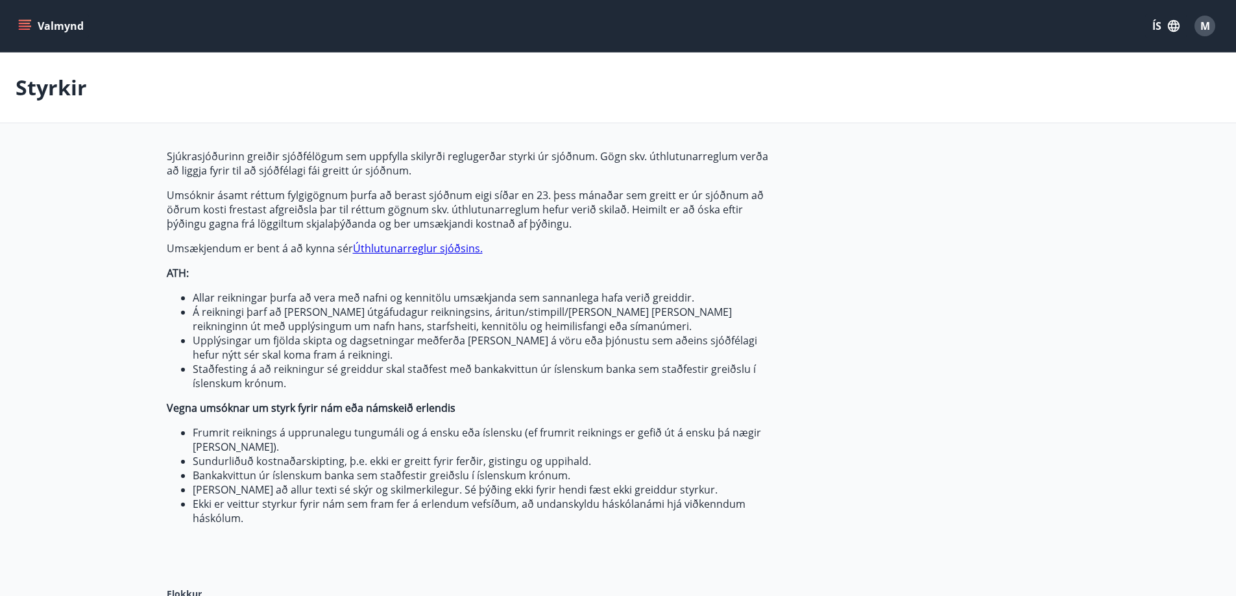
click at [55, 22] on button "Valmynd" at bounding box center [52, 25] width 73 height 23
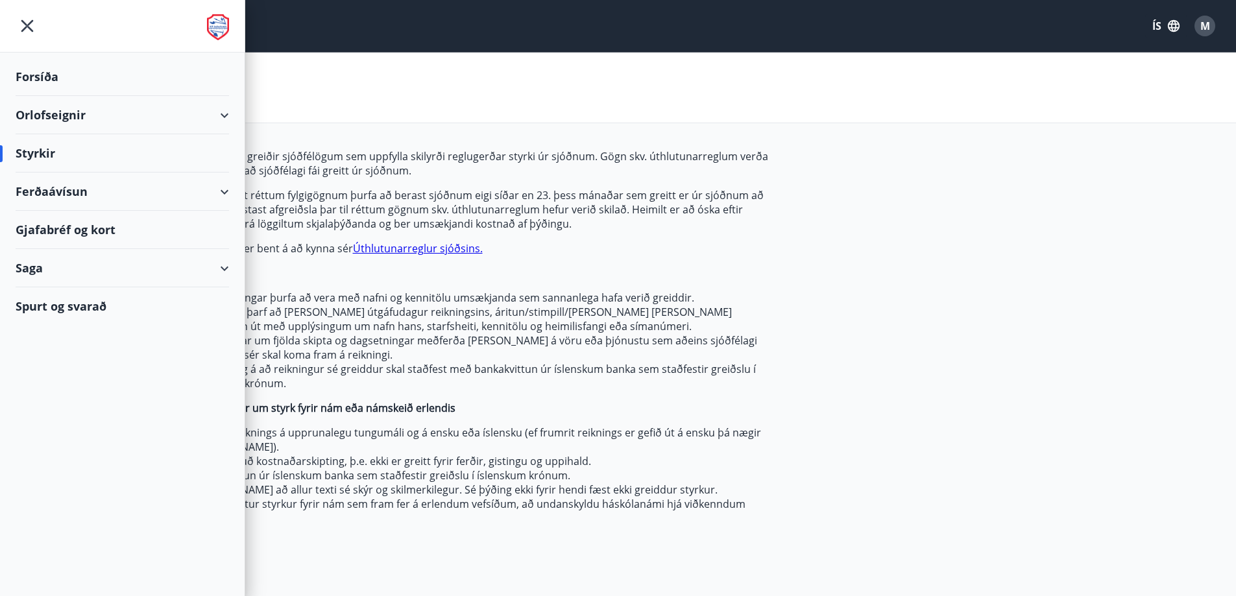
click at [644, 94] on div "Styrkir" at bounding box center [618, 88] width 1236 height 71
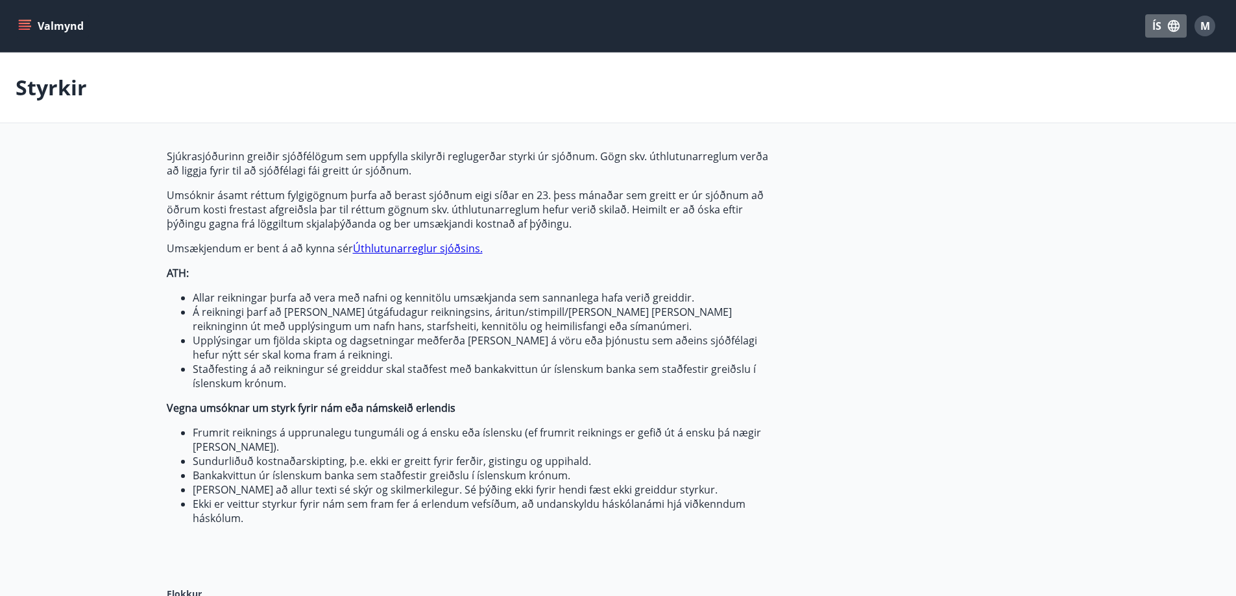
click at [1151, 20] on button "ÍS" at bounding box center [1166, 25] width 42 height 23
click at [1012, 74] on div "English" at bounding box center [1061, 82] width 135 height 16
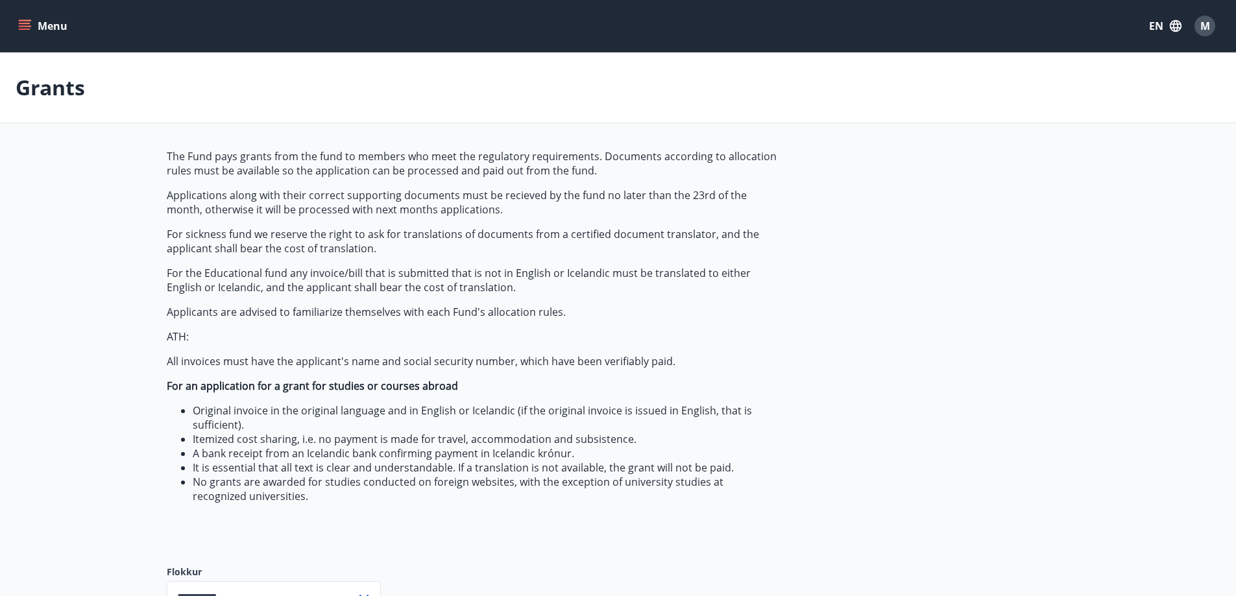
click at [39, 18] on button "Menu" at bounding box center [44, 25] width 57 height 23
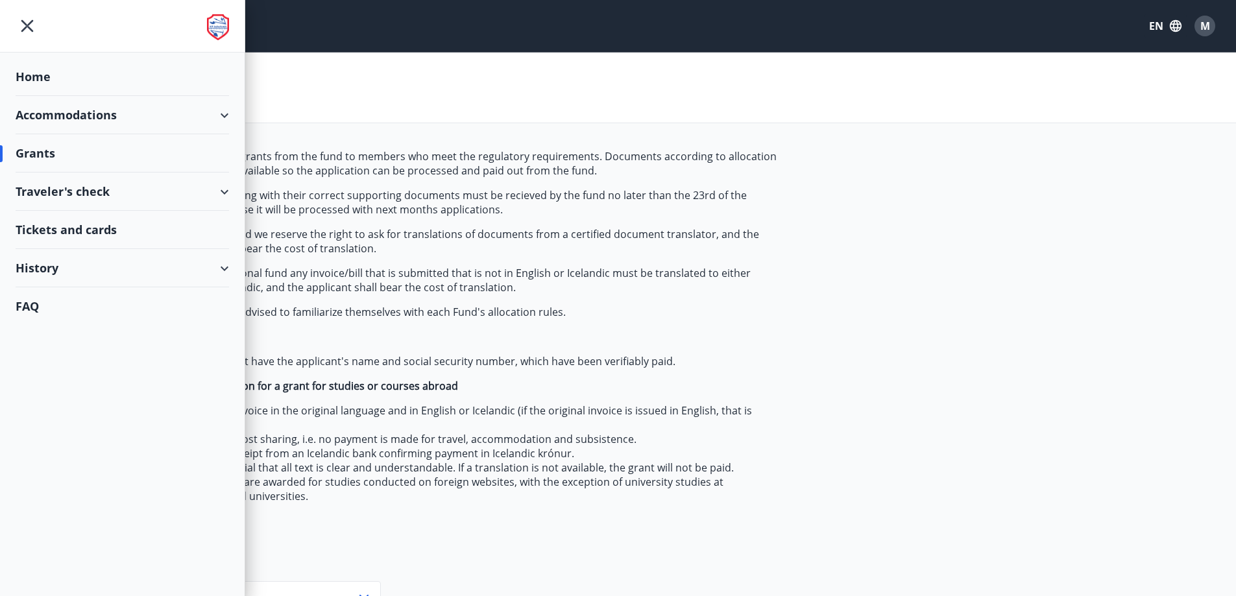
click at [223, 123] on div "Accommodations" at bounding box center [122, 115] width 213 height 38
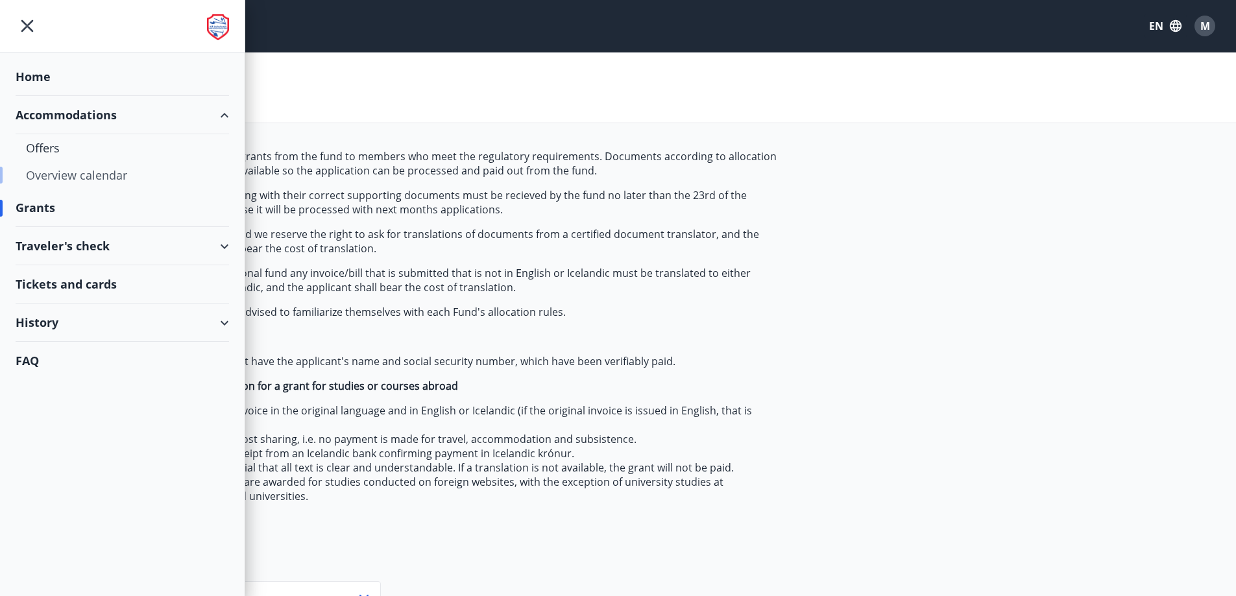
click at [95, 173] on div "Overview calendar" at bounding box center [122, 175] width 193 height 27
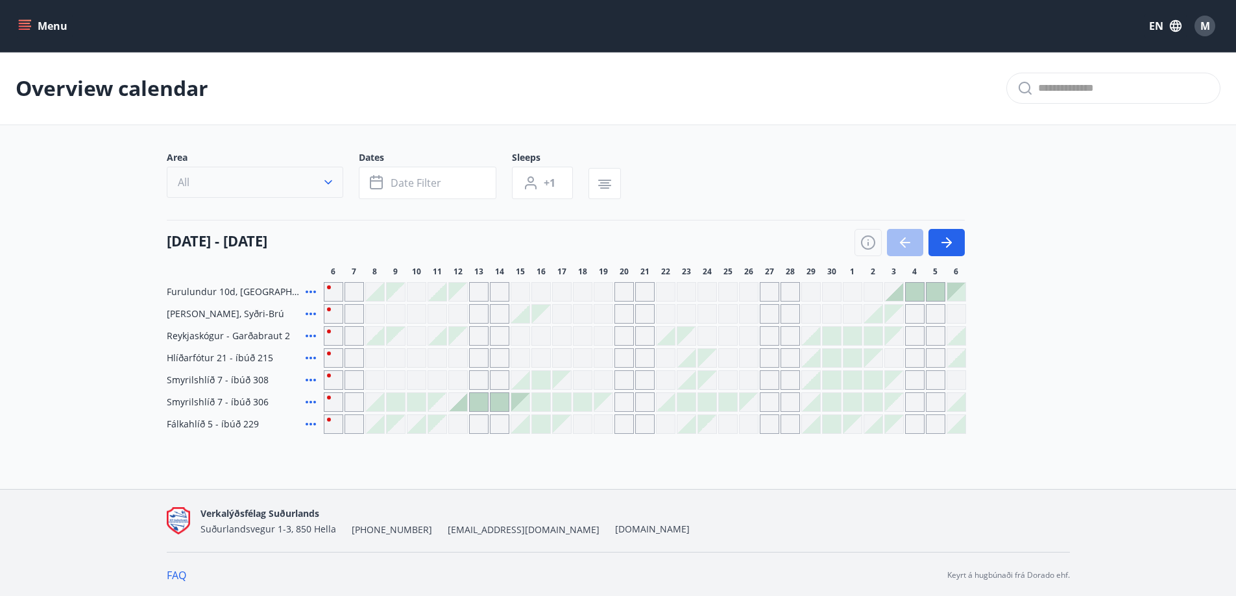
click at [296, 180] on button "All" at bounding box center [255, 182] width 176 height 31
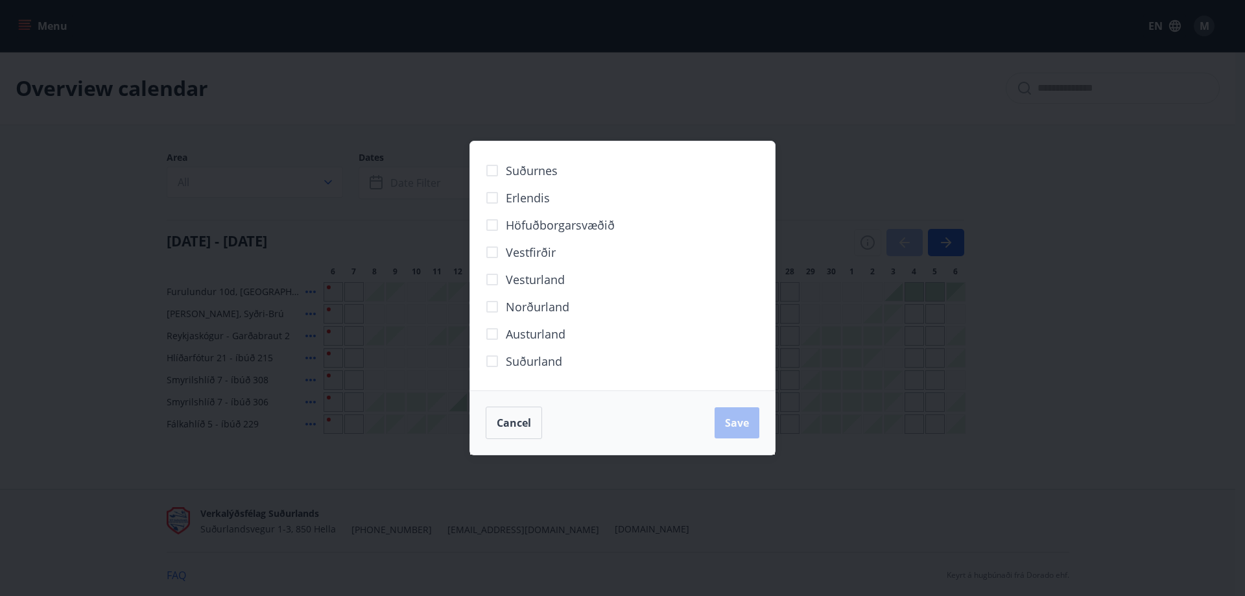
click at [557, 313] on span "Norðurland" at bounding box center [538, 306] width 64 height 17
click at [725, 418] on span "Save" at bounding box center [737, 423] width 24 height 14
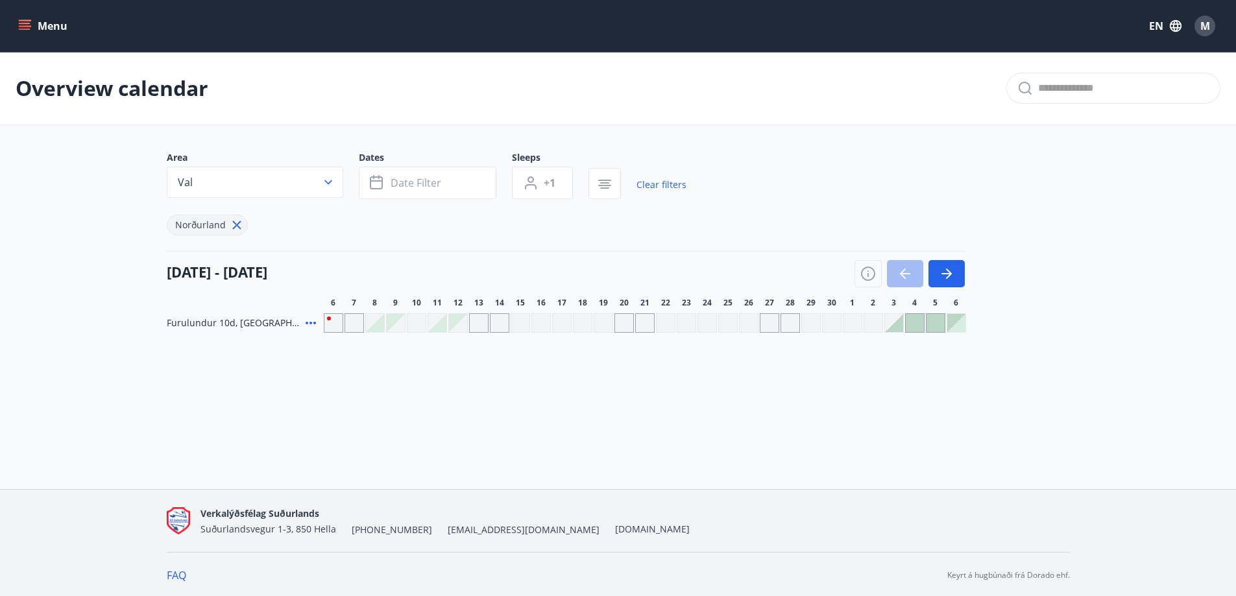
click at [566, 400] on div "Menu EN M Overview calendar Area Val Dates Date filter Sleeps +1 Clear filters …" at bounding box center [618, 244] width 1236 height 489
click at [485, 320] on div "Grey days are not available" at bounding box center [478, 322] width 19 height 19
click at [497, 324] on div "Grey days are not available" at bounding box center [499, 322] width 19 height 19
click at [481, 321] on div "Grey days are not available" at bounding box center [478, 322] width 19 height 19
click at [455, 323] on div "Grey days are not available" at bounding box center [458, 323] width 18 height 18
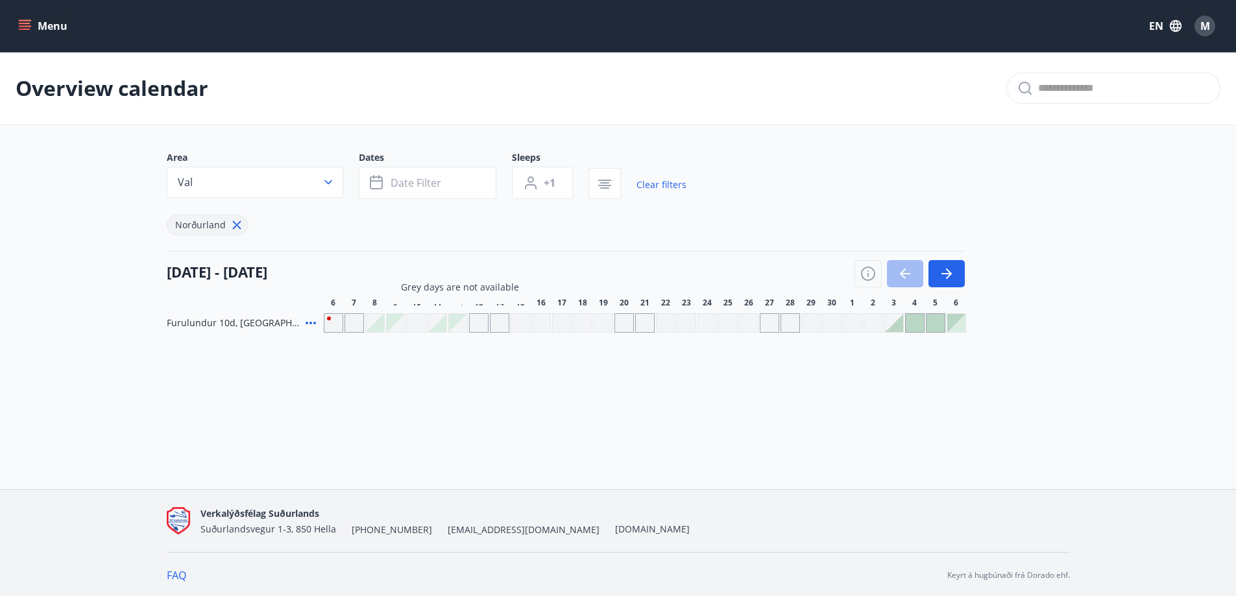
click at [455, 323] on div "Grey days are not available" at bounding box center [458, 323] width 18 height 18
click at [441, 325] on div at bounding box center [437, 323] width 18 height 18
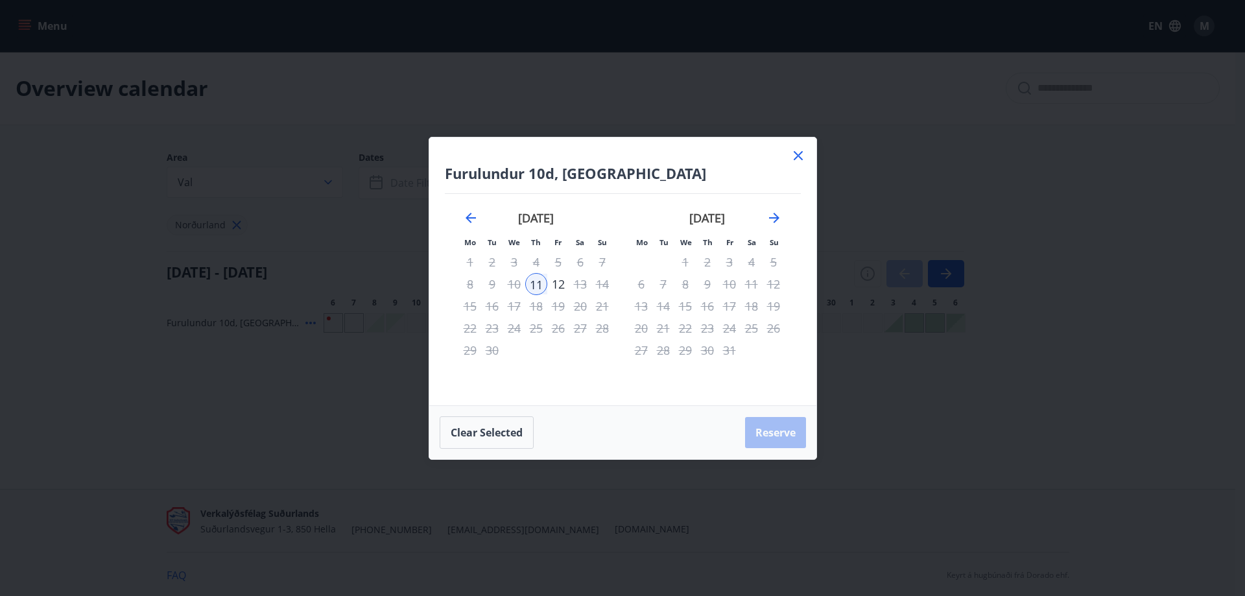
click at [796, 148] on icon at bounding box center [799, 156] width 16 height 16
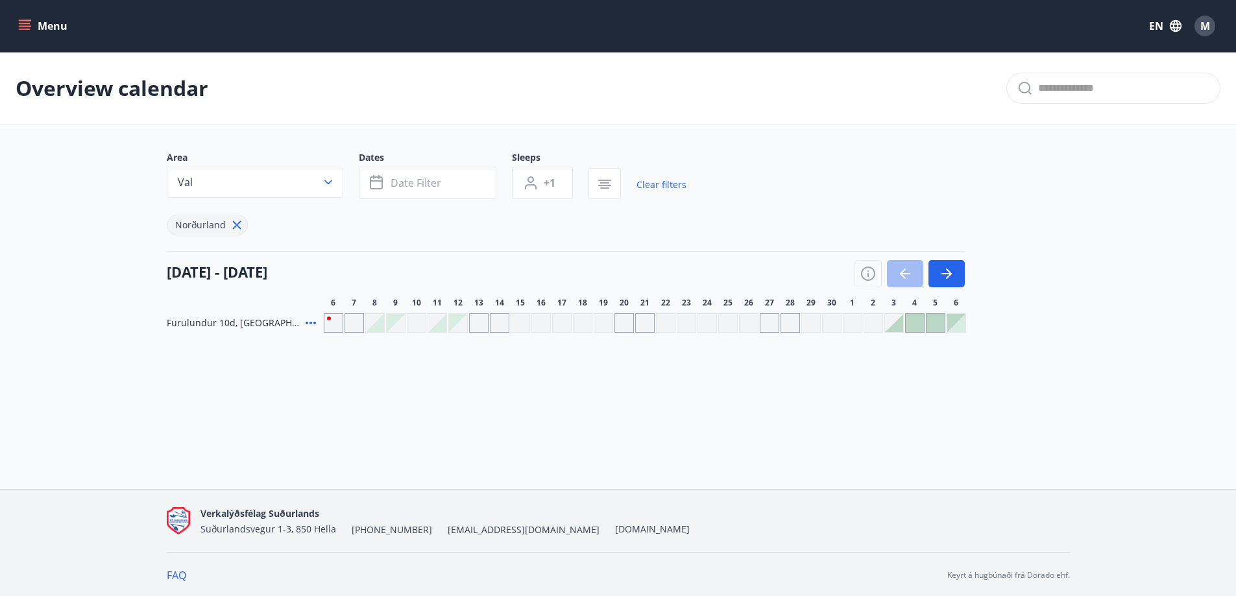
click at [440, 328] on div at bounding box center [437, 323] width 18 height 18
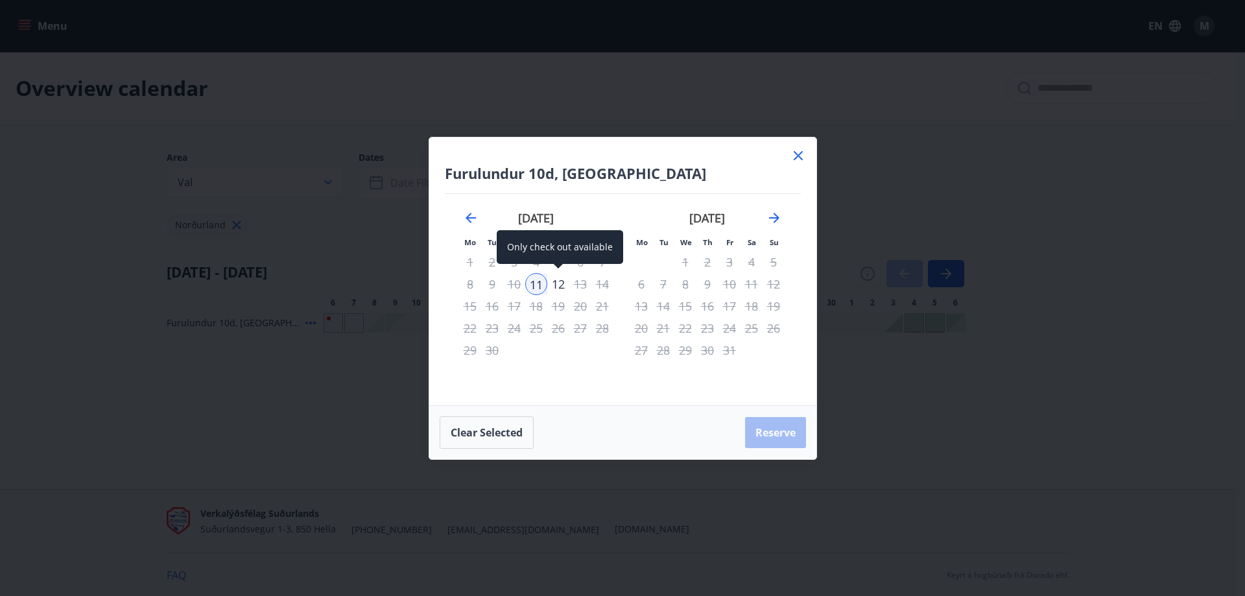
click at [551, 280] on div "12" at bounding box center [558, 284] width 22 height 22
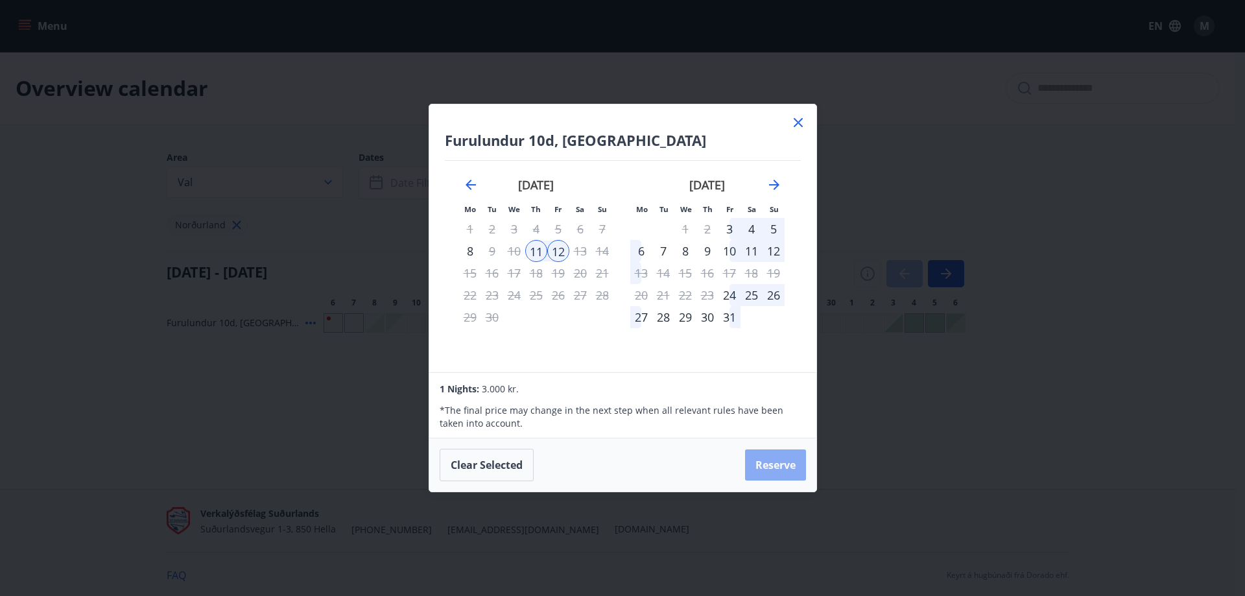
click at [758, 457] on button "Reserve" at bounding box center [775, 464] width 61 height 31
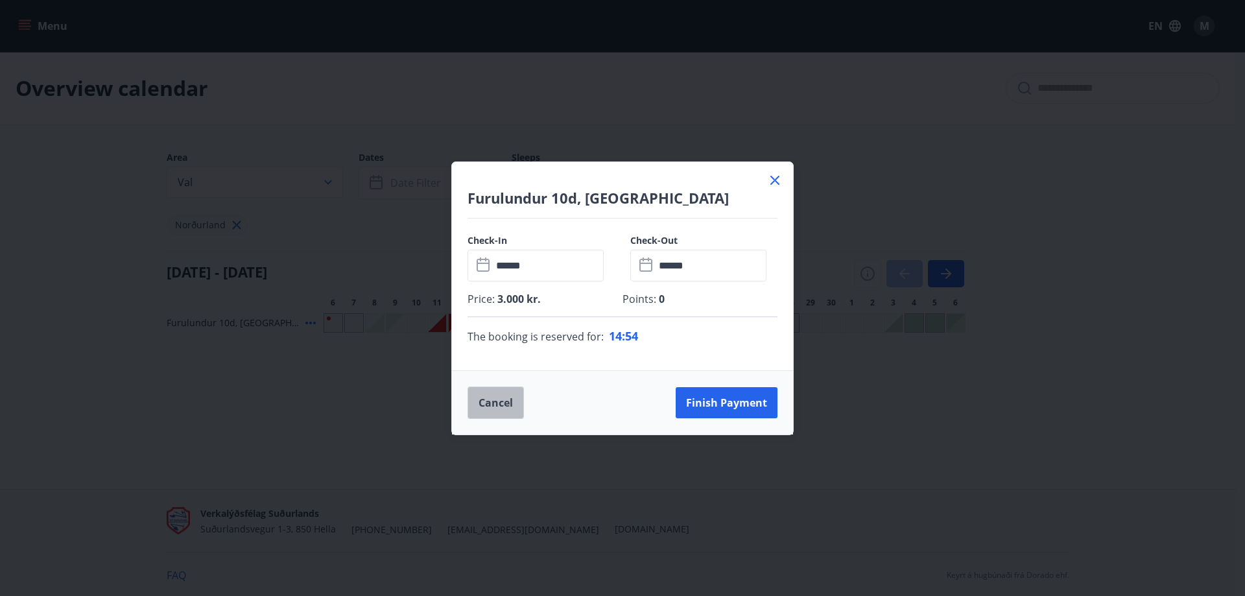
click at [507, 406] on button "Cancel" at bounding box center [496, 403] width 56 height 32
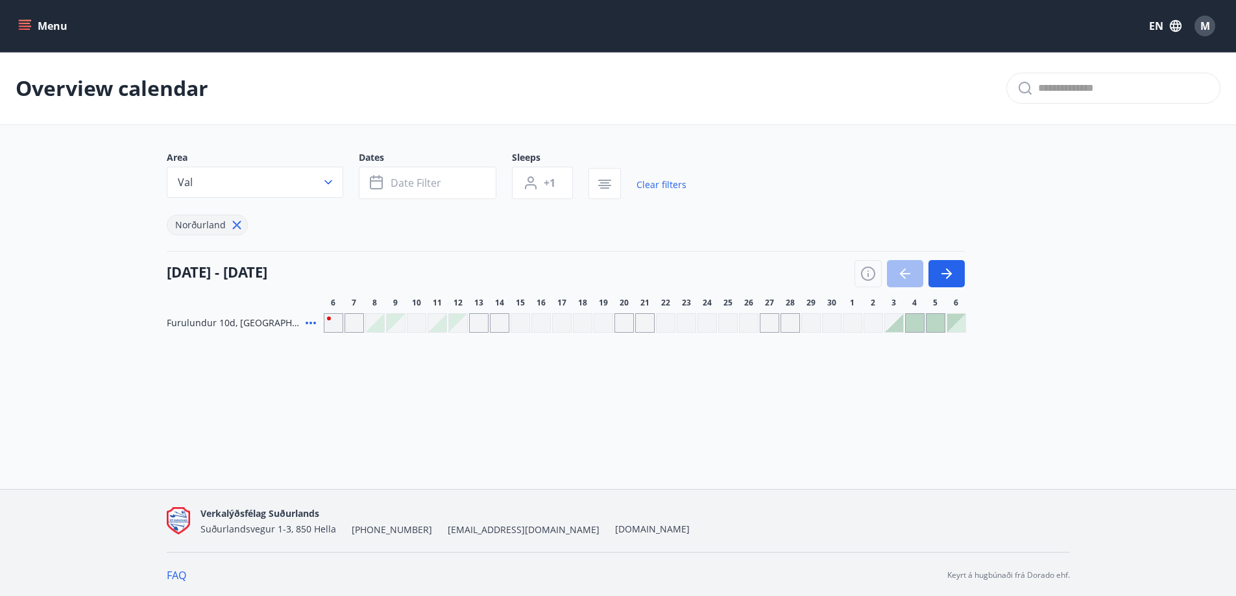
click at [45, 25] on button "Menu" at bounding box center [44, 25] width 57 height 23
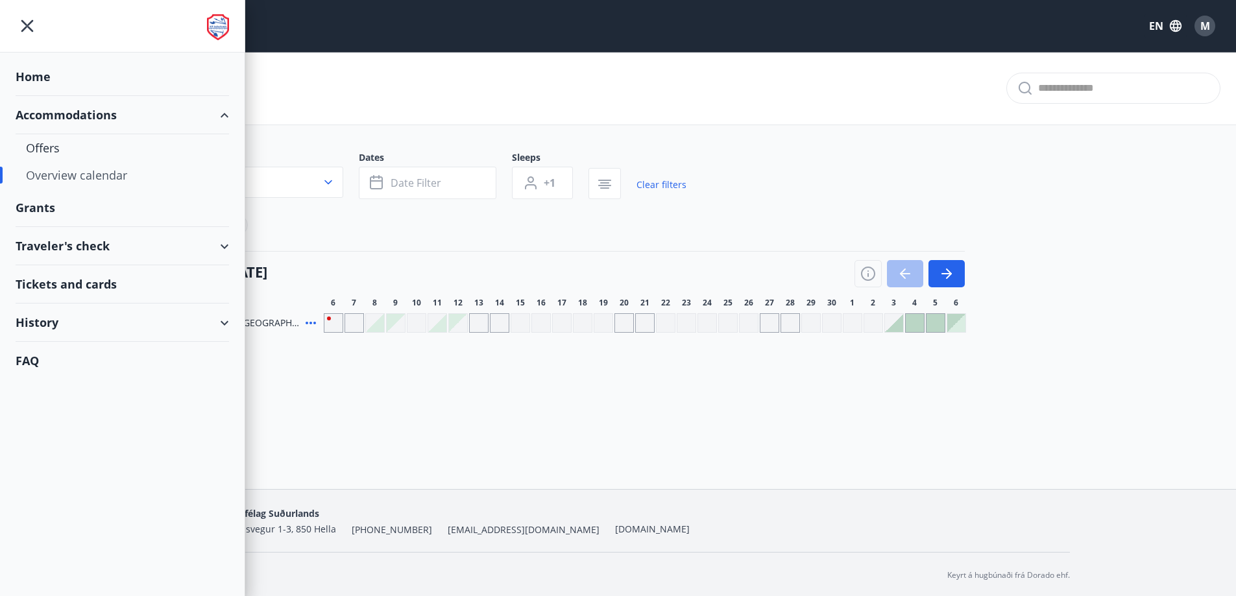
click at [21, 69] on div "Home" at bounding box center [122, 77] width 213 height 38
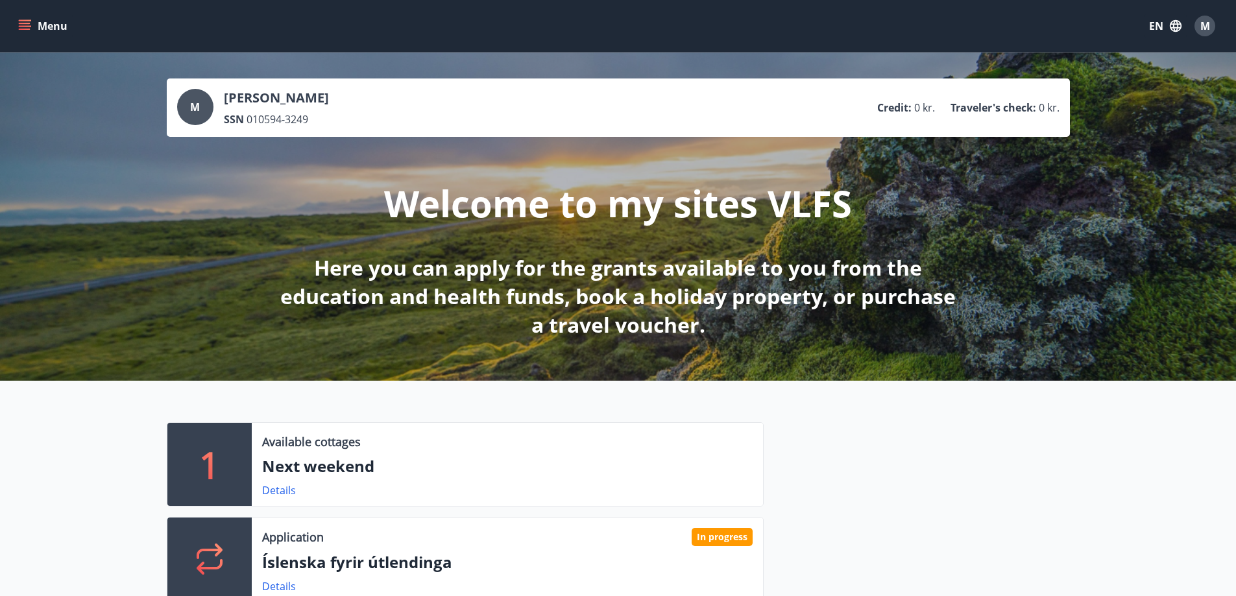
click at [1203, 17] on div "M" at bounding box center [1204, 26] width 21 height 21
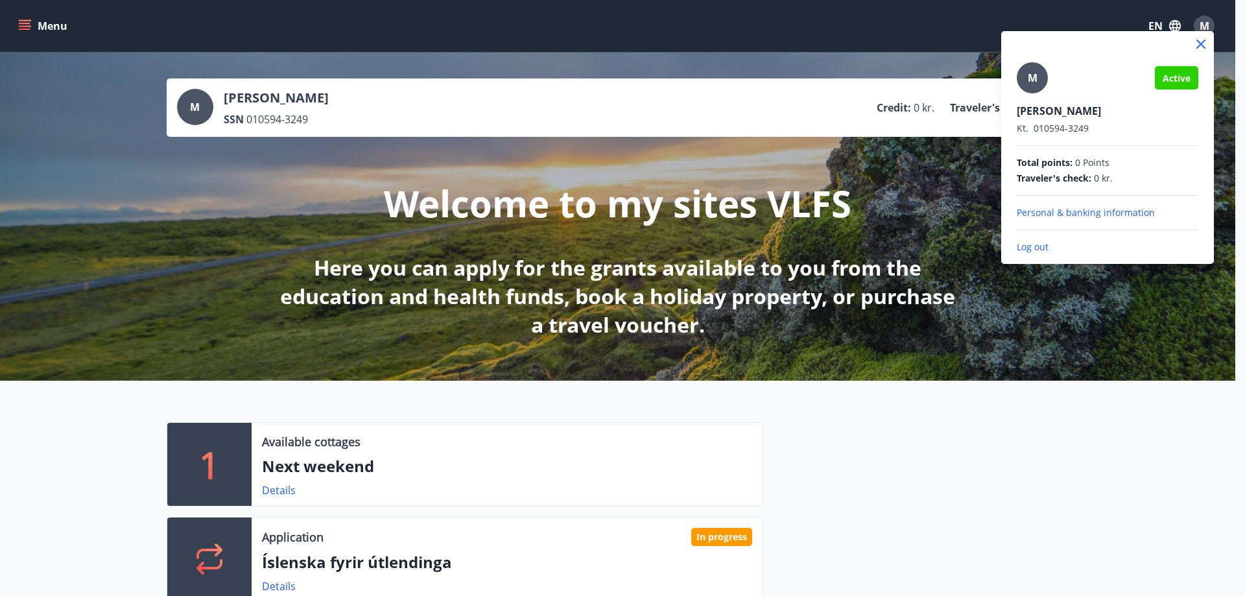
click at [1090, 212] on p "Personal & banking information" at bounding box center [1108, 212] width 182 height 13
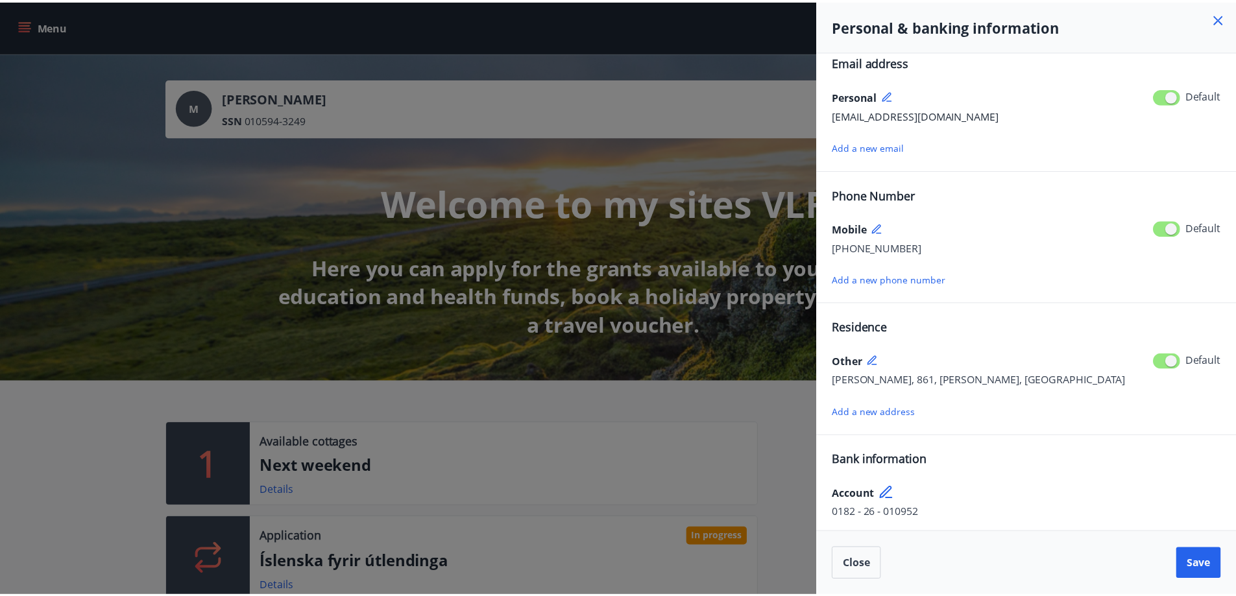
scroll to position [18, 0]
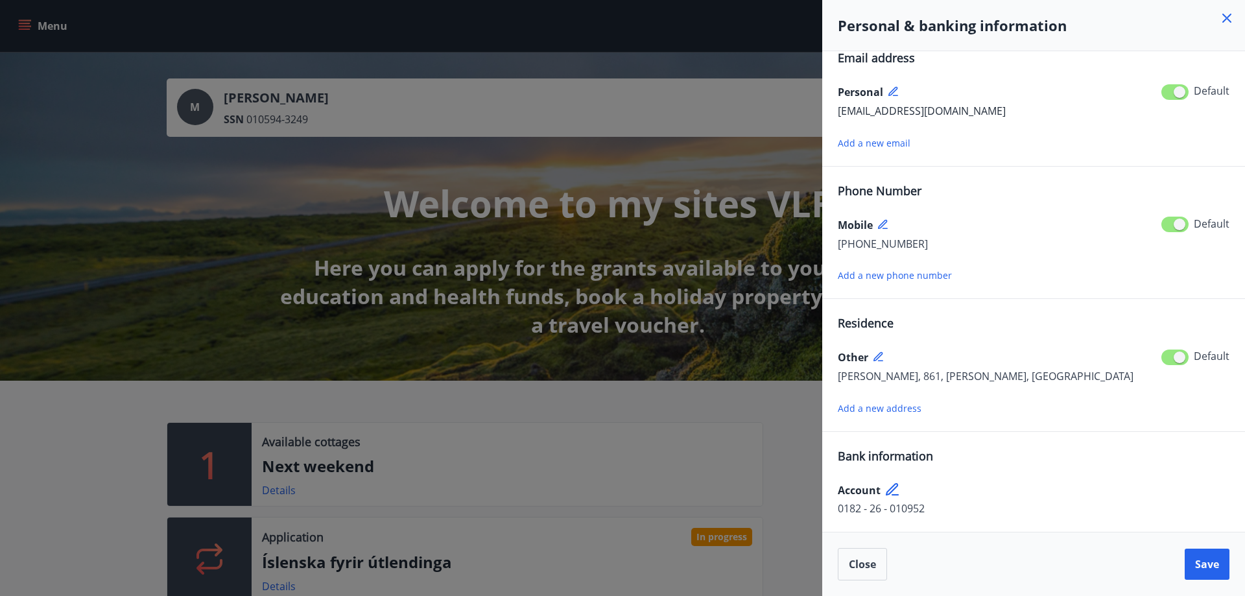
click at [746, 442] on div at bounding box center [622, 298] width 1245 height 596
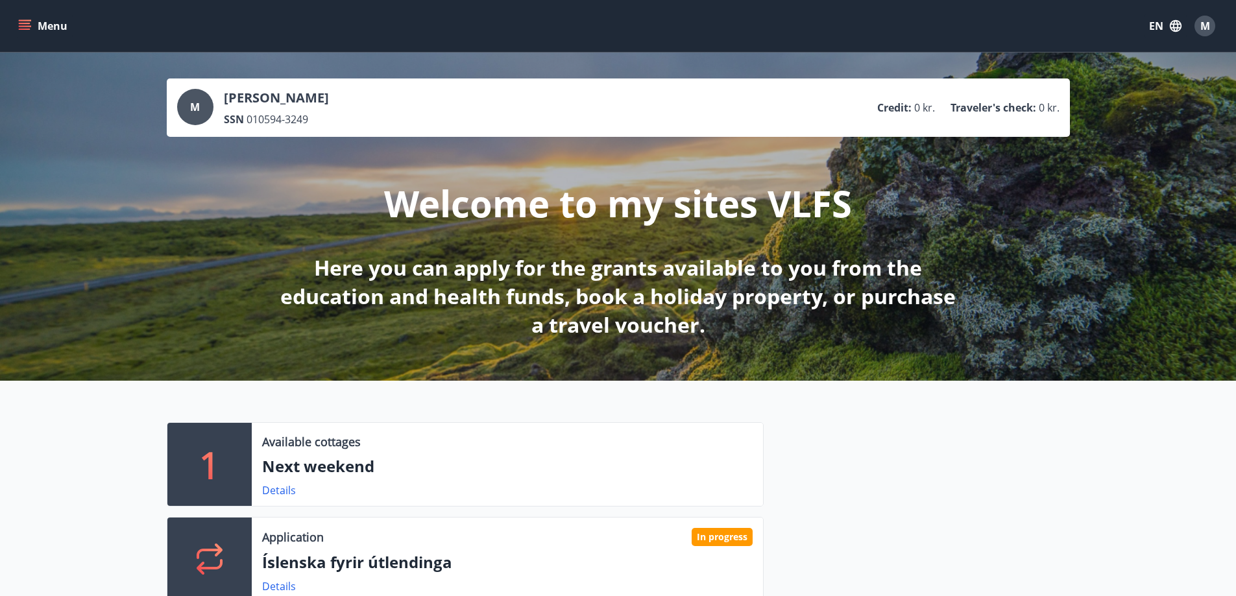
click at [1199, 25] on div "M" at bounding box center [1204, 26] width 21 height 21
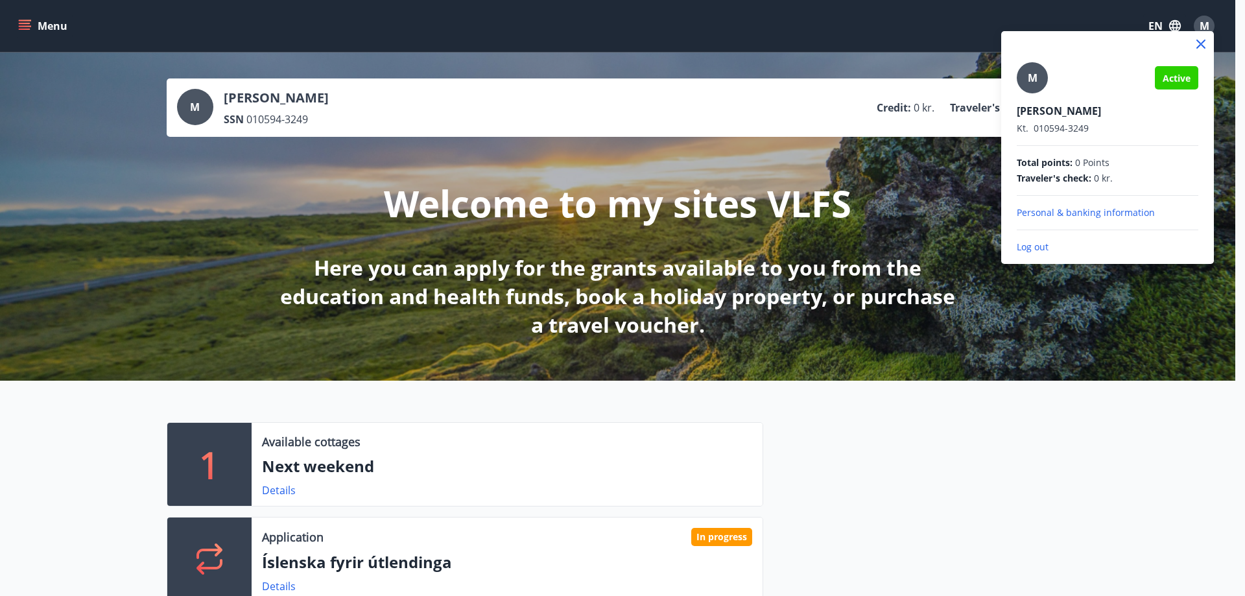
click at [1031, 76] on span "M" at bounding box center [1033, 78] width 10 height 14
click at [1031, 95] on input "M" at bounding box center [1105, 102] width 176 height 14
click at [59, 26] on div at bounding box center [622, 298] width 1245 height 596
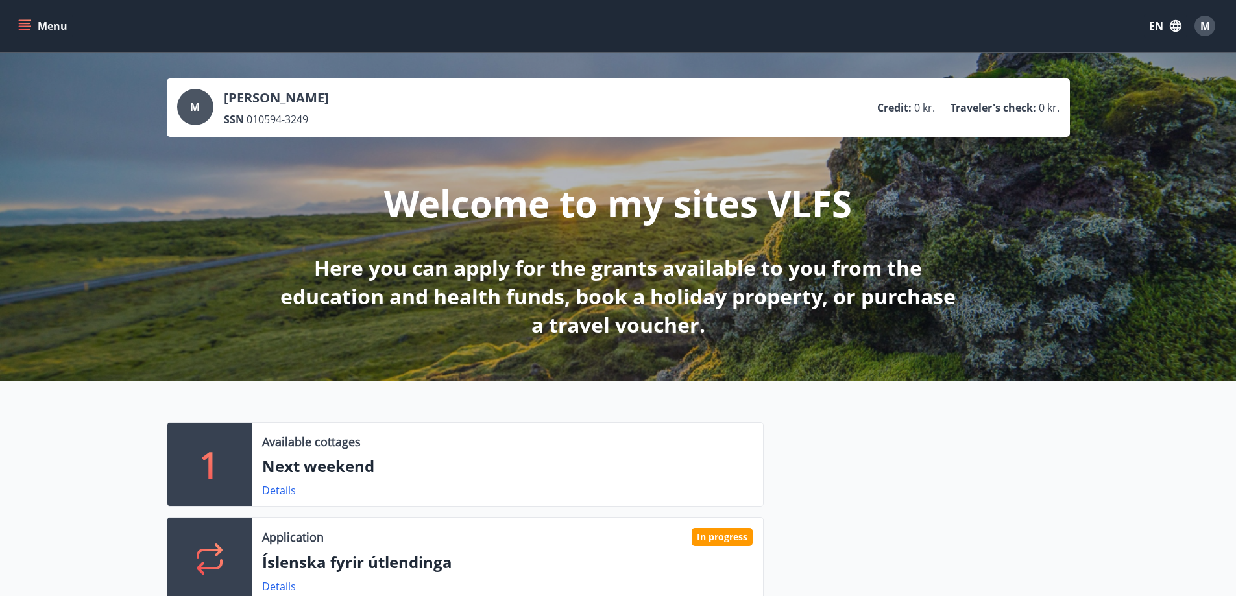
click at [48, 21] on button "Menu" at bounding box center [44, 25] width 57 height 23
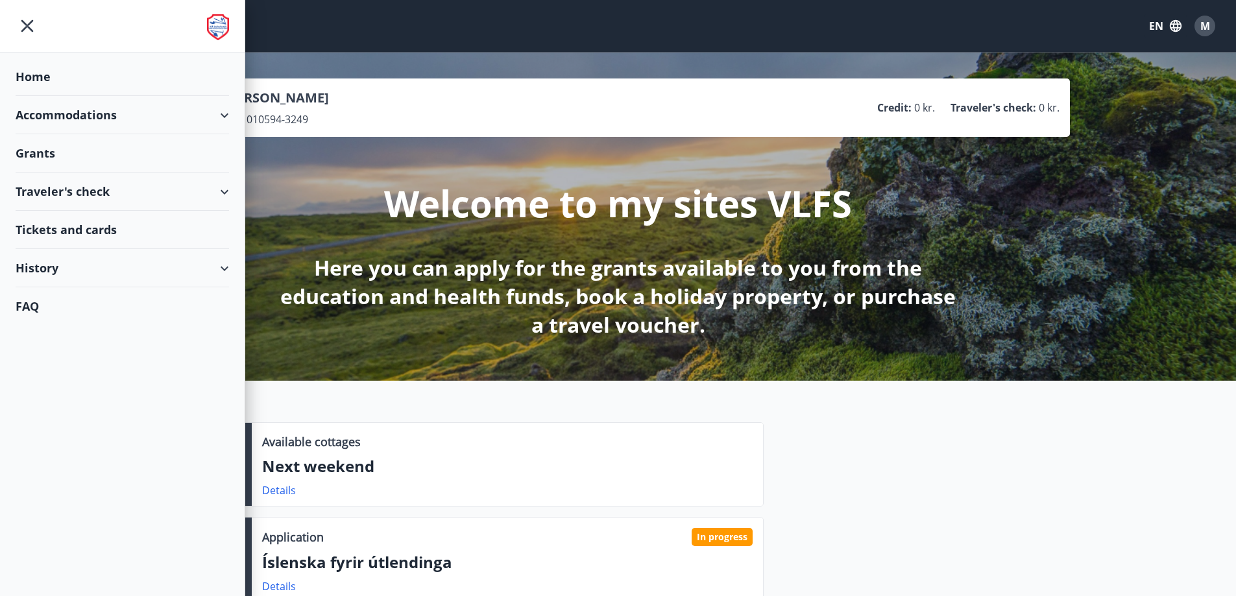
click at [226, 270] on div "History" at bounding box center [122, 268] width 213 height 38
click at [65, 417] on div "Credit" at bounding box center [122, 409] width 193 height 27
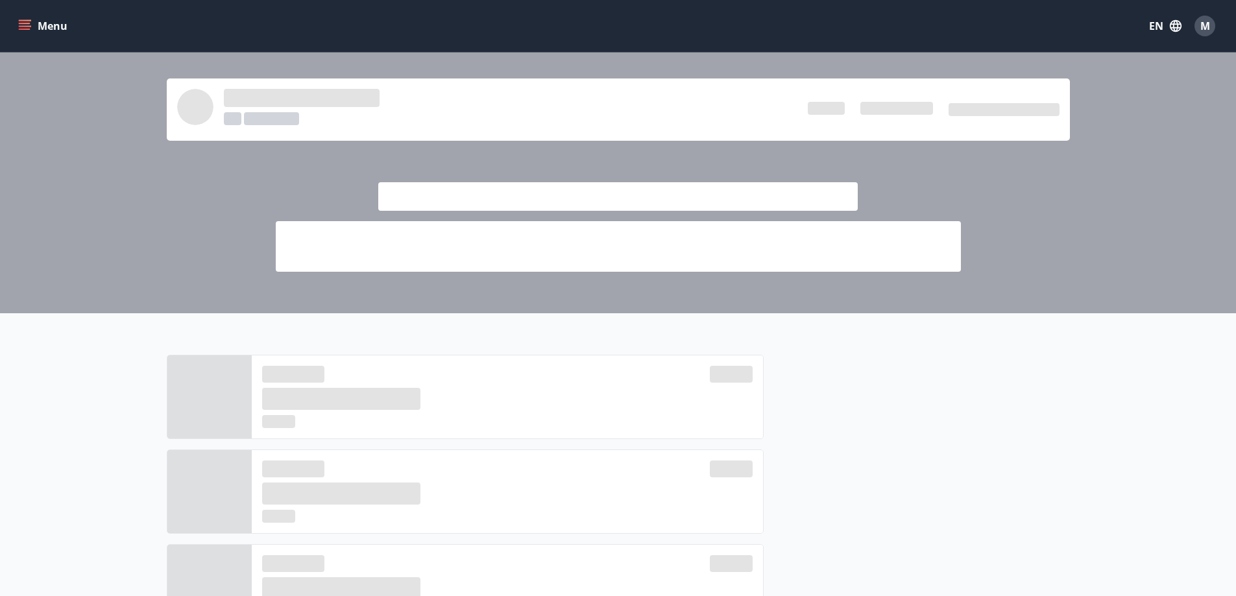
click at [33, 26] on button "Menu" at bounding box center [44, 25] width 57 height 23
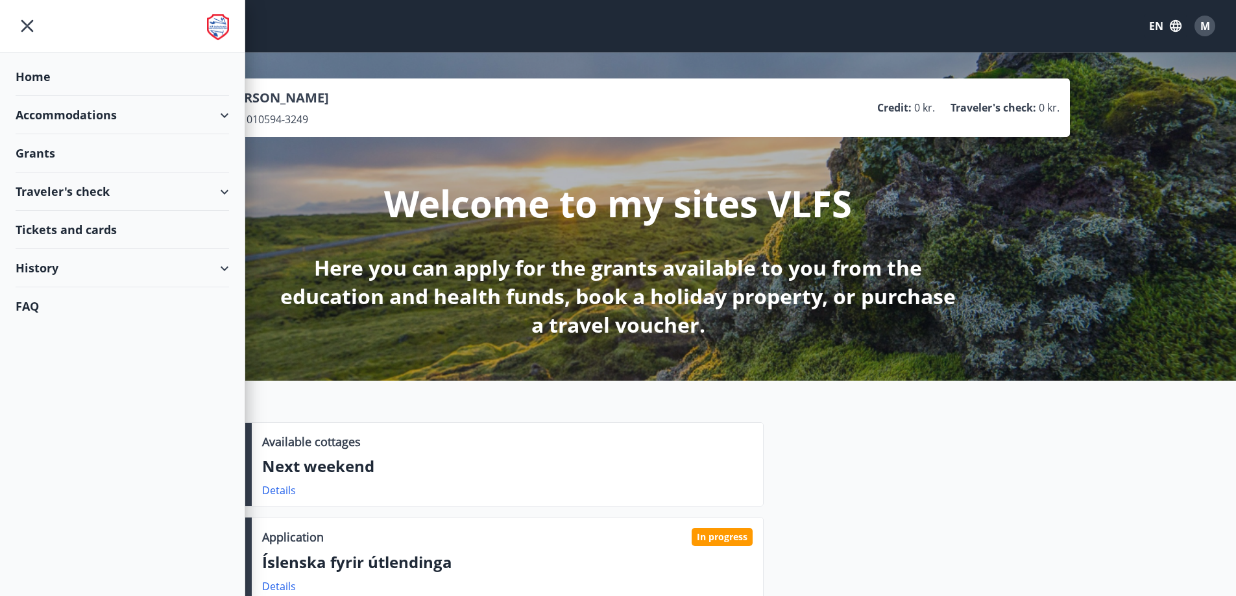
click at [225, 112] on div "Accommodations" at bounding box center [122, 115] width 213 height 38
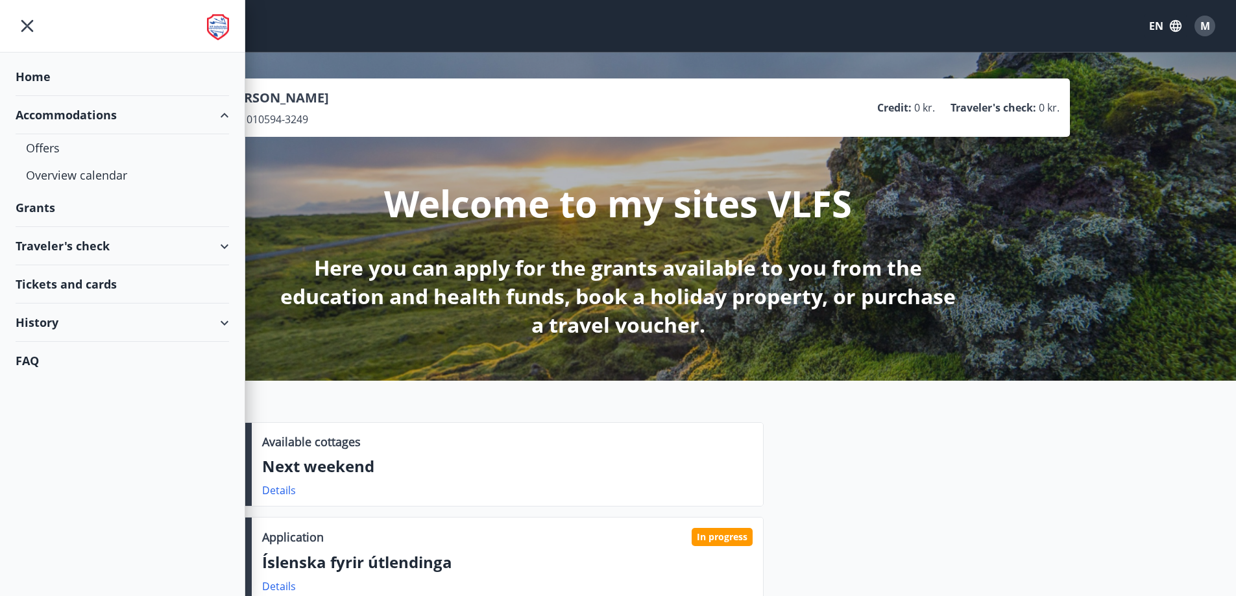
click at [225, 112] on div "Accommodations" at bounding box center [122, 115] width 213 height 38
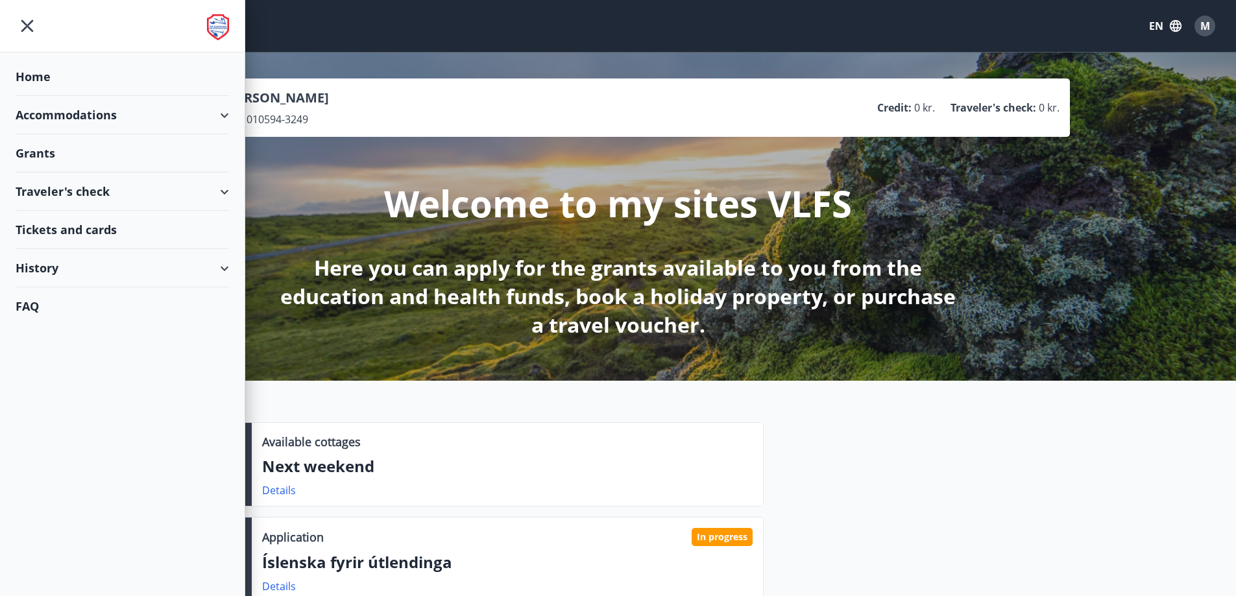
click at [232, 184] on icon at bounding box center [225, 192] width 16 height 16
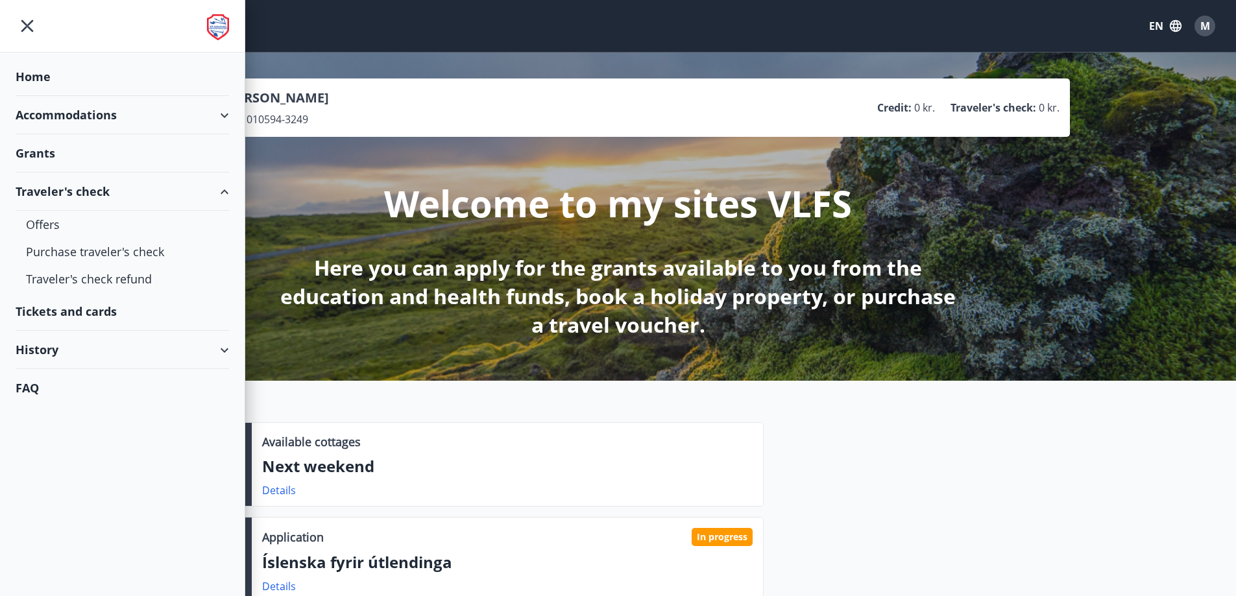
click at [232, 184] on icon at bounding box center [225, 192] width 16 height 16
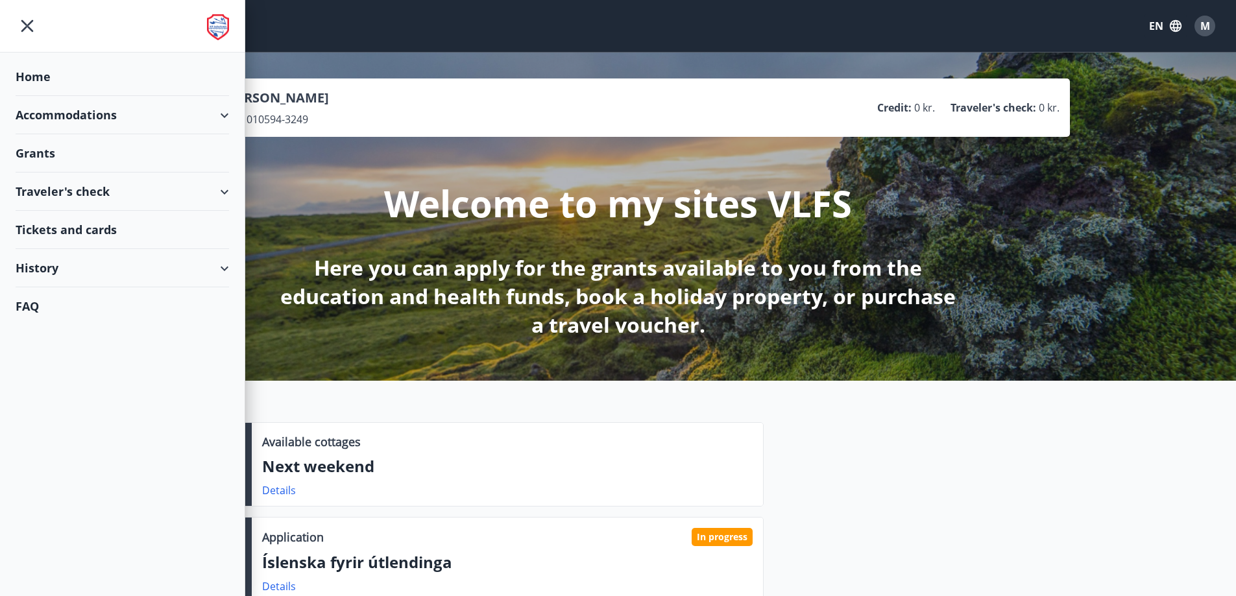
click at [232, 184] on icon at bounding box center [225, 192] width 16 height 16
